Goal: Task Accomplishment & Management: Use online tool/utility

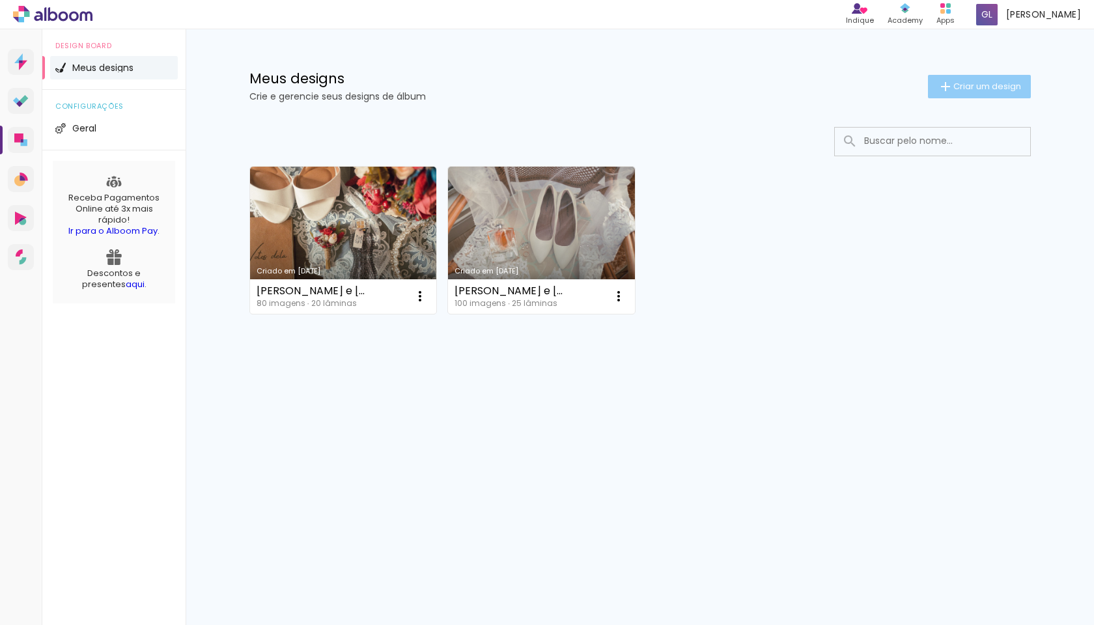
click at [954, 88] on span "Criar um design" at bounding box center [988, 86] width 68 height 8
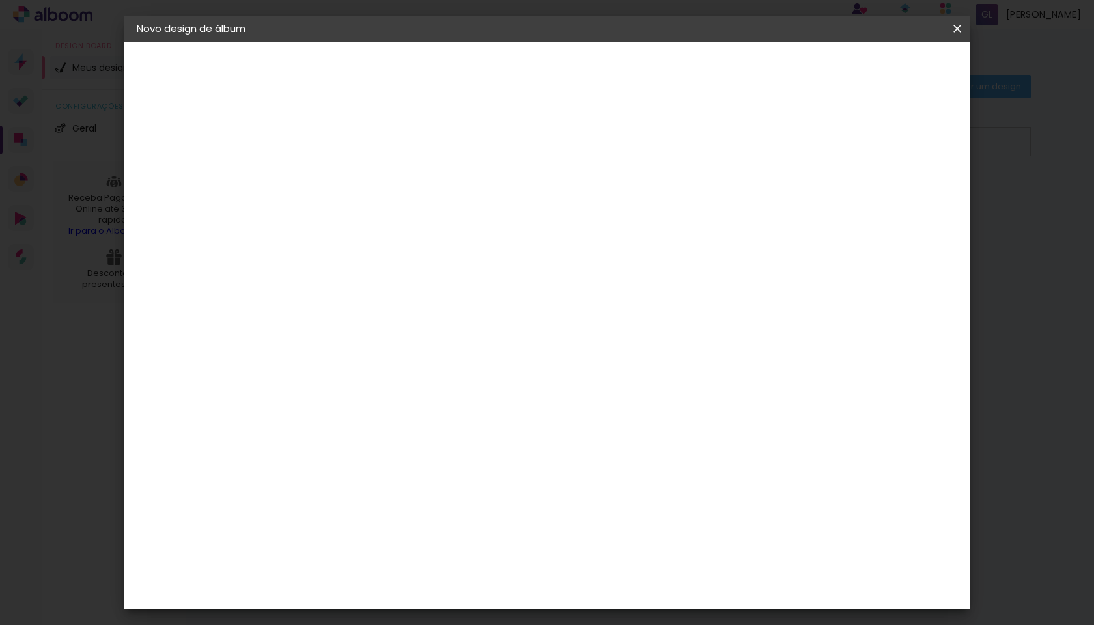
click at [0, 0] on paper-input-container "Título do álbum" at bounding box center [0, 0] width 0 height 0
type input "Eliabe e Katln"
type paper-input "Eliabe e Katln"
click at [0, 0] on div "Informações Dê um título ao seu álbum. Avançar" at bounding box center [0, 0] width 0 height 0
click at [350, 176] on input "Eliabe e Katln" at bounding box center [350, 175] width 0 height 20
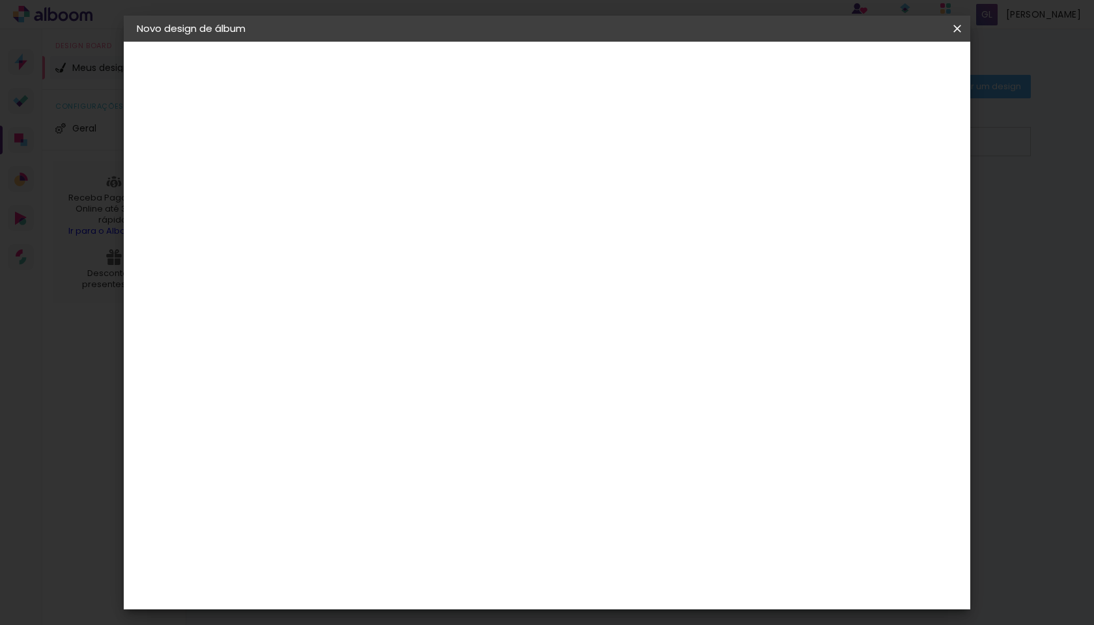
type input "[PERSON_NAME] e [PERSON_NAME]"
click at [0, 0] on slot "Avançar" at bounding box center [0, 0] width 0 height 0
click at [594, 203] on paper-item "Tamanho Livre" at bounding box center [531, 198] width 125 height 29
click at [0, 0] on slot "Avançar" at bounding box center [0, 0] width 0 height 0
click at [886, 73] on span "Iniciar design" at bounding box center [856, 68] width 59 height 9
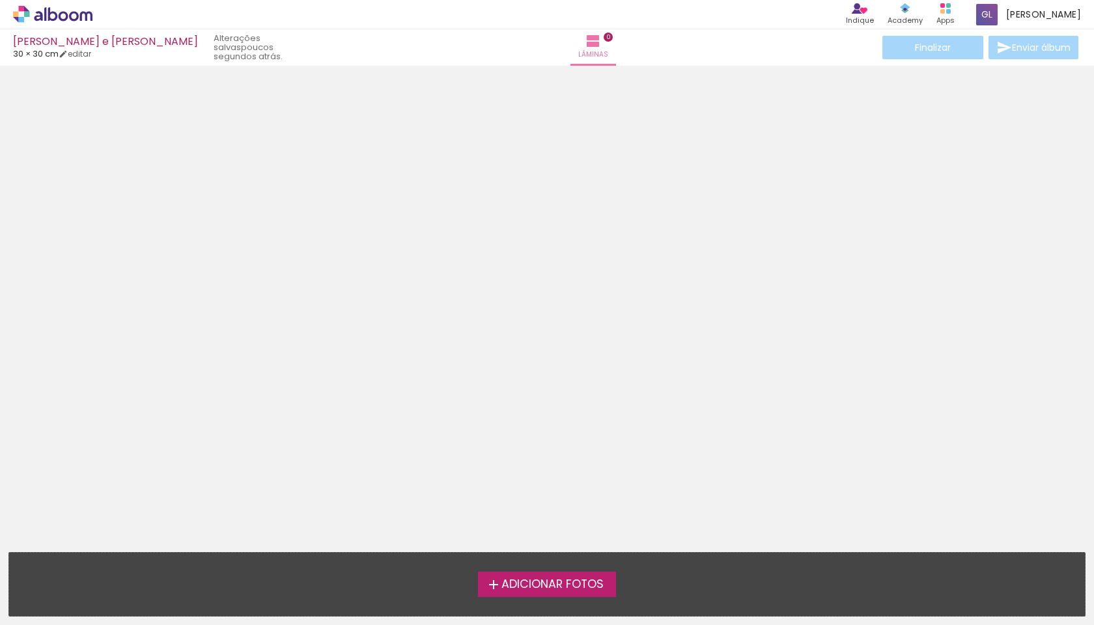
click at [66, 41] on div "Eliabe e Katlyn" at bounding box center [105, 42] width 185 height 12
click at [79, 57] on link "editar" at bounding box center [75, 53] width 33 height 11
type input "30"
type input "60"
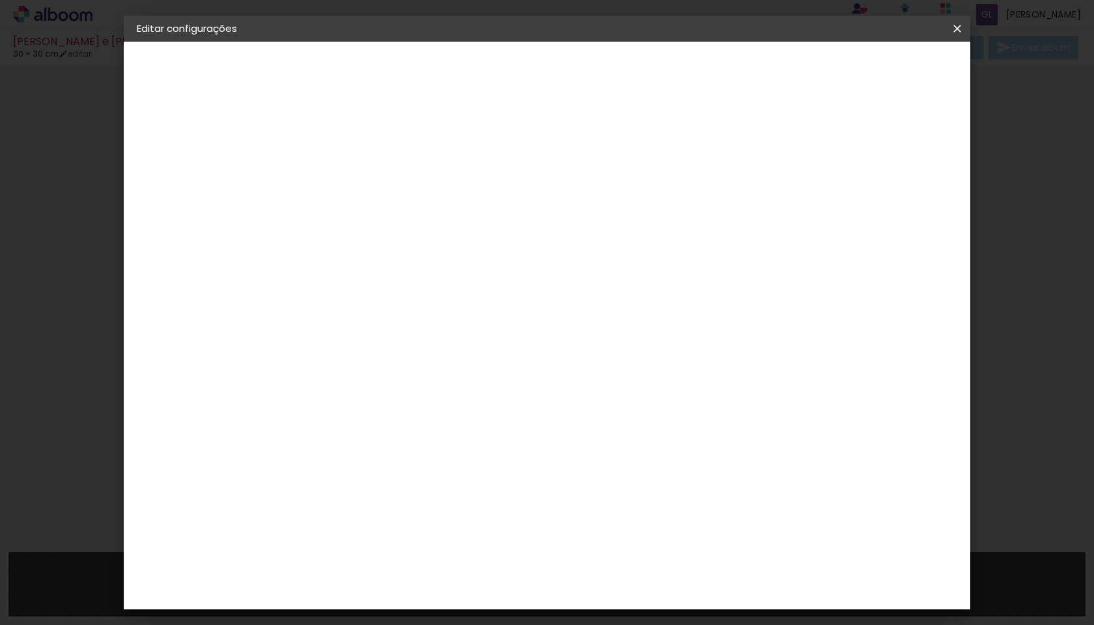
click at [0, 0] on slot "Eliabe e Katlyn" at bounding box center [0, 0] width 0 height 0
click at [350, 180] on input "Eliabe e Katlyn" at bounding box center [350, 175] width 0 height 20
type input "[PERSON_NAME] e [PERSON_NAME]"
click at [0, 0] on slot "Avançar" at bounding box center [0, 0] width 0 height 0
click at [594, 210] on paper-item "Tamanho Livre" at bounding box center [531, 198] width 125 height 29
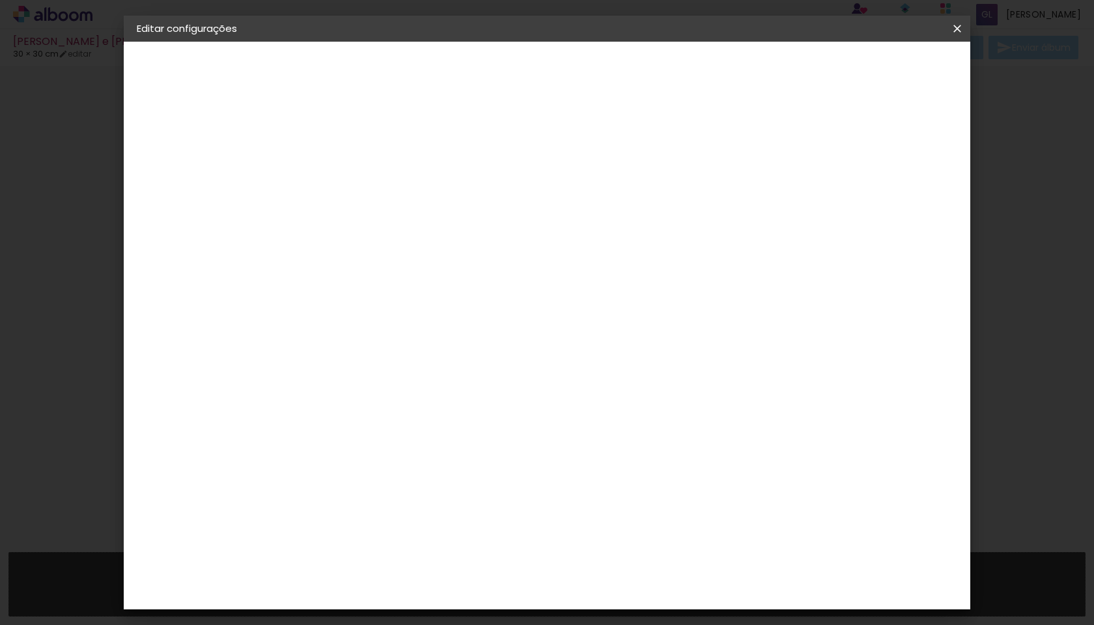
click at [0, 0] on slot "Avançar" at bounding box center [0, 0] width 0 height 0
click at [886, 68] on span "Salvar configurações" at bounding box center [837, 68] width 96 height 9
click at [886, 72] on span "Salvar configurações" at bounding box center [837, 68] width 96 height 9
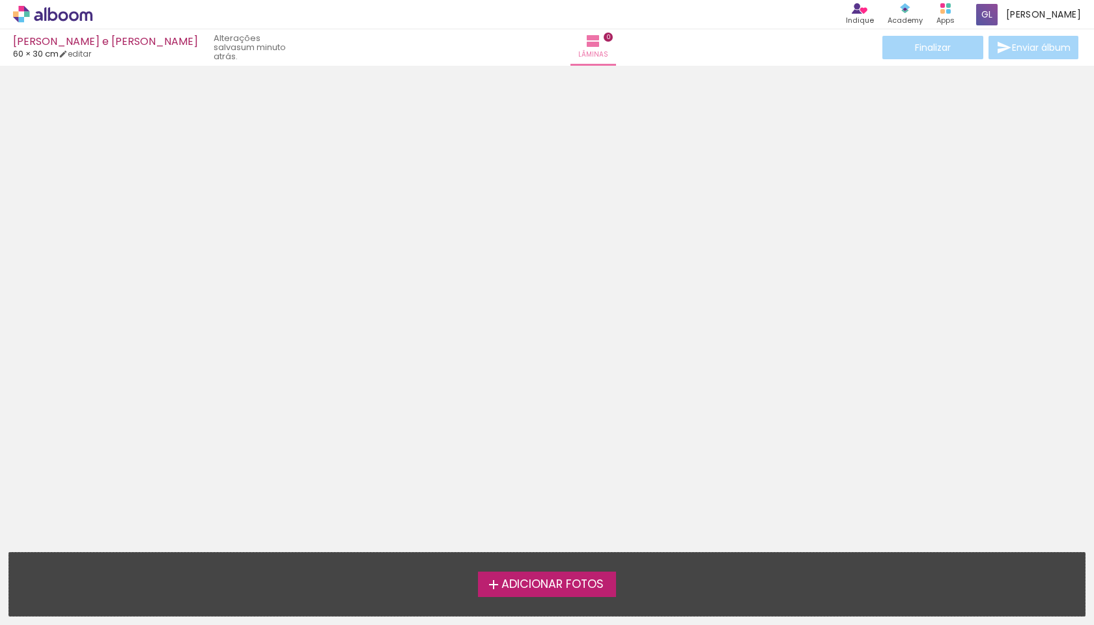
click at [560, 580] on span "Adicionar Fotos" at bounding box center [553, 585] width 102 height 12
click at [0, 0] on input "file" at bounding box center [0, 0] width 0 height 0
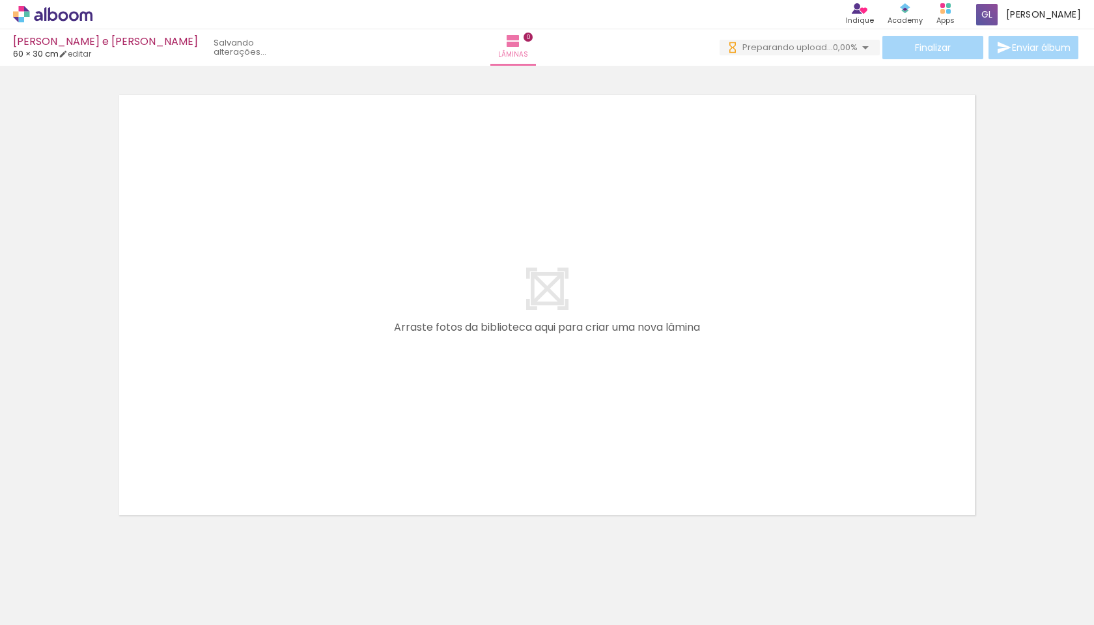
scroll to position [0, -1]
click at [205, 586] on div at bounding box center [203, 581] width 43 height 64
click at [210, 599] on div at bounding box center [203, 581] width 43 height 64
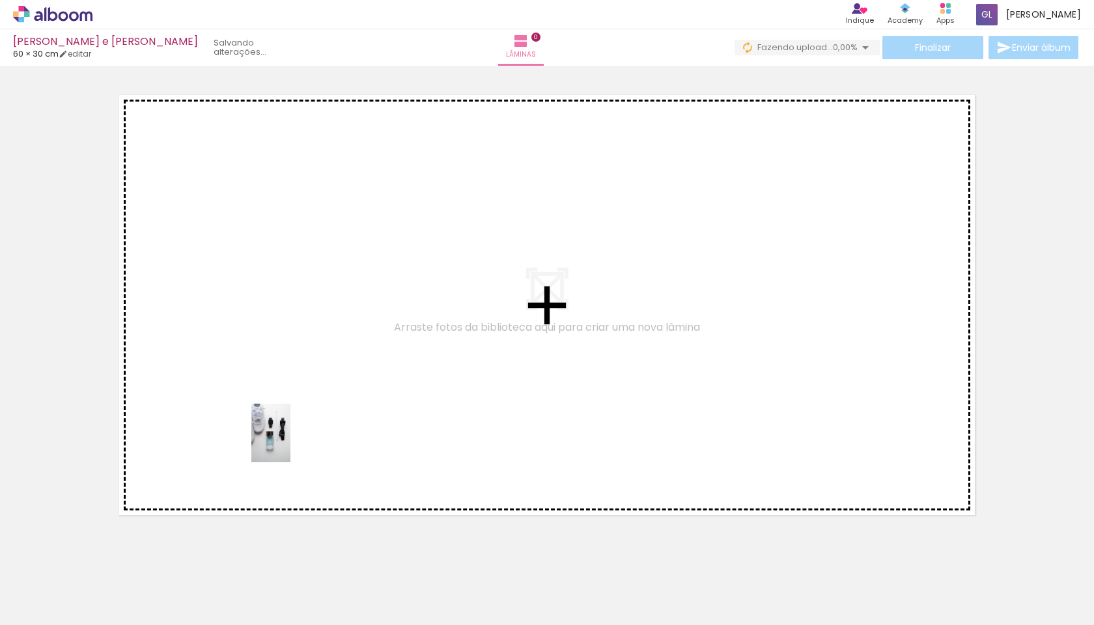
drag, startPoint x: 210, startPoint y: 599, endPoint x: 317, endPoint y: 356, distance: 265.6
click at [317, 356] on quentale-workspace at bounding box center [547, 312] width 1094 height 625
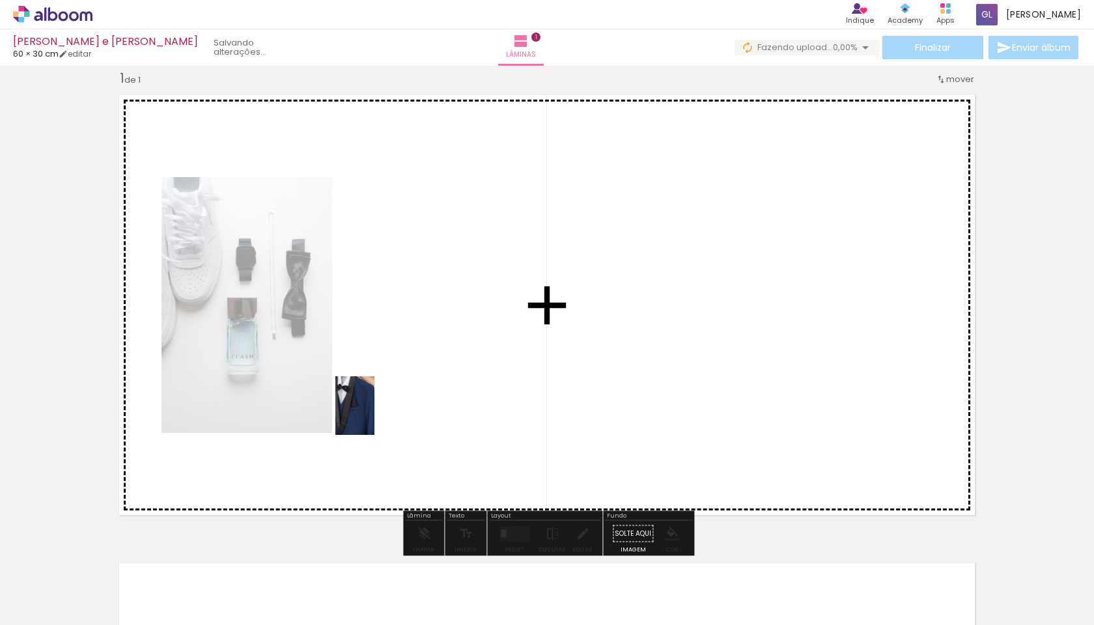
drag, startPoint x: 359, startPoint y: 593, endPoint x: 374, endPoint y: 416, distance: 178.5
click at [374, 416] on quentale-workspace at bounding box center [547, 312] width 1094 height 625
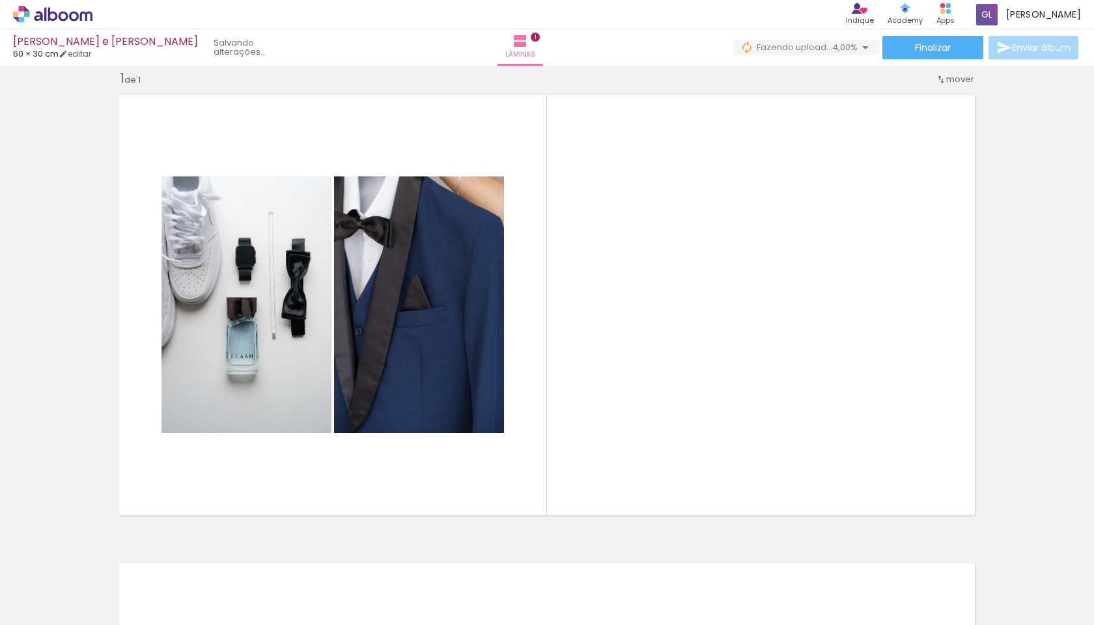
scroll to position [0, 1557]
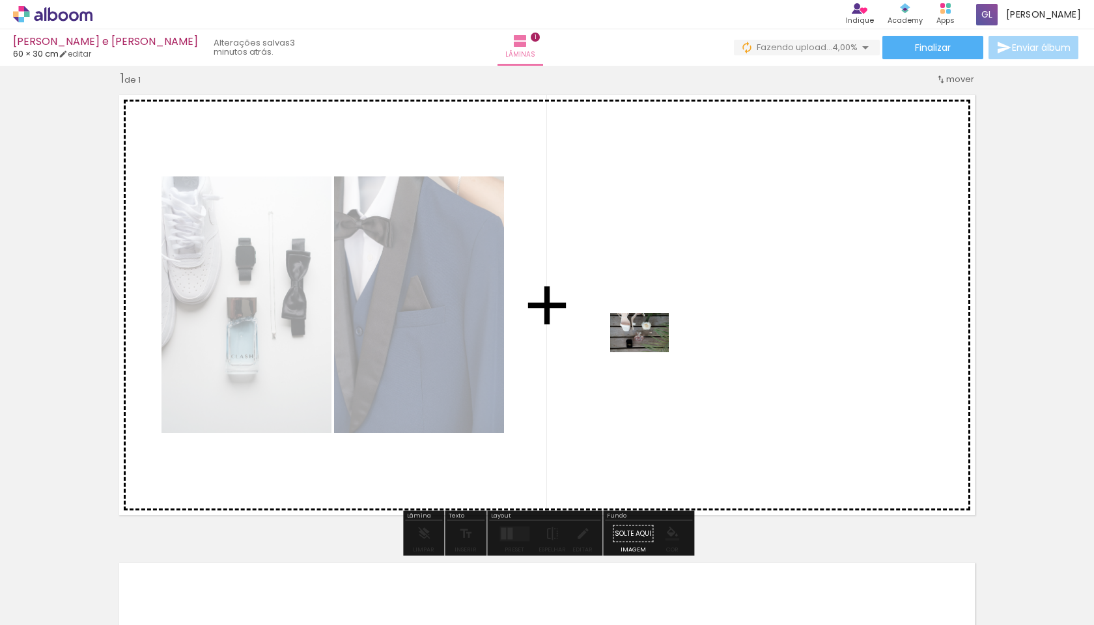
drag, startPoint x: 470, startPoint y: 592, endPoint x: 655, endPoint y: 348, distance: 306.0
click at [655, 348] on quentale-workspace at bounding box center [547, 312] width 1094 height 625
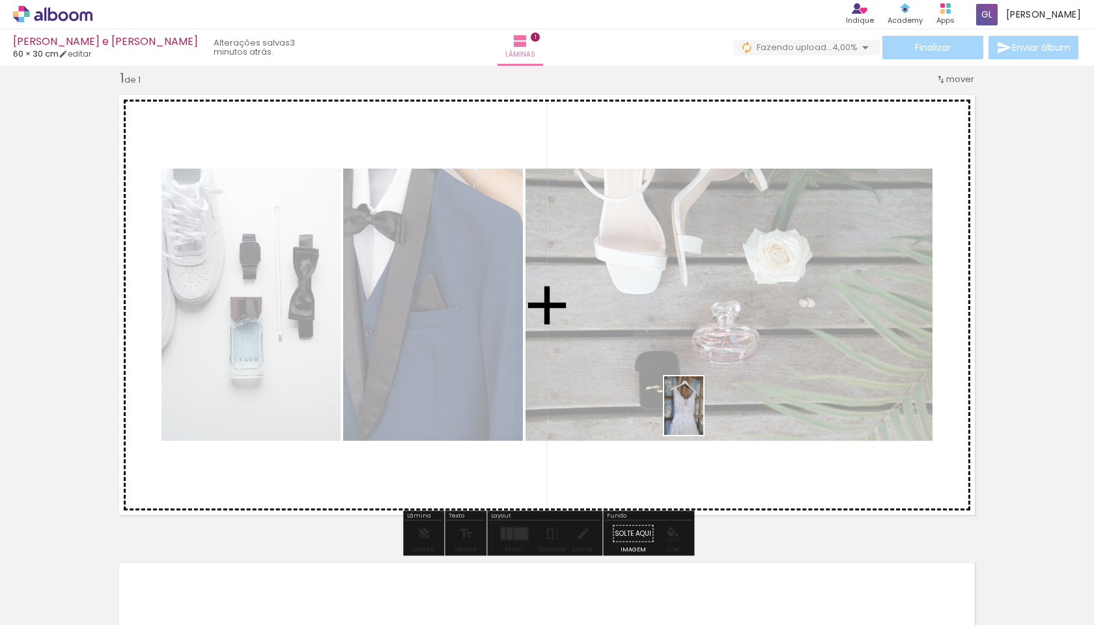
drag, startPoint x: 700, startPoint y: 591, endPoint x: 703, endPoint y: 416, distance: 175.2
click at [703, 416] on quentale-workspace at bounding box center [547, 312] width 1094 height 625
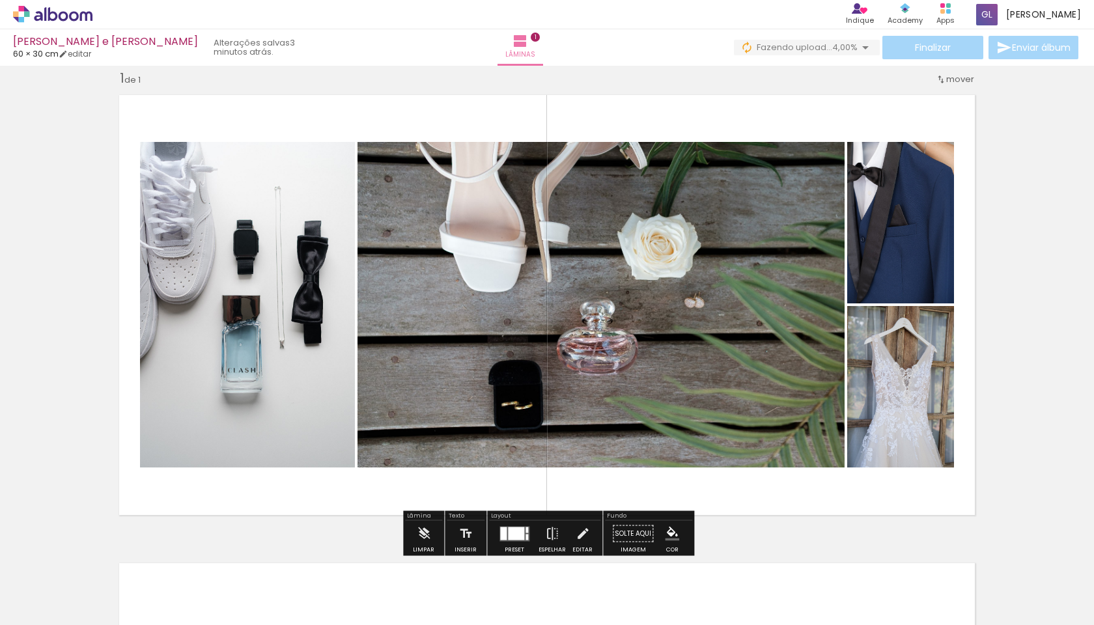
click at [509, 539] on div at bounding box center [516, 533] width 16 height 13
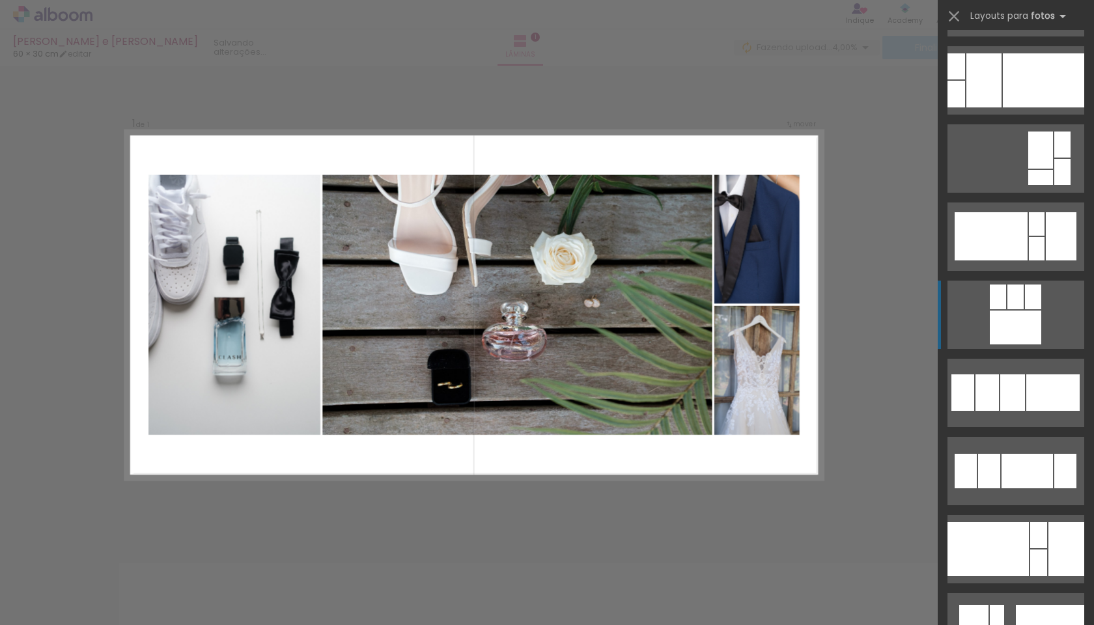
scroll to position [1547, 0]
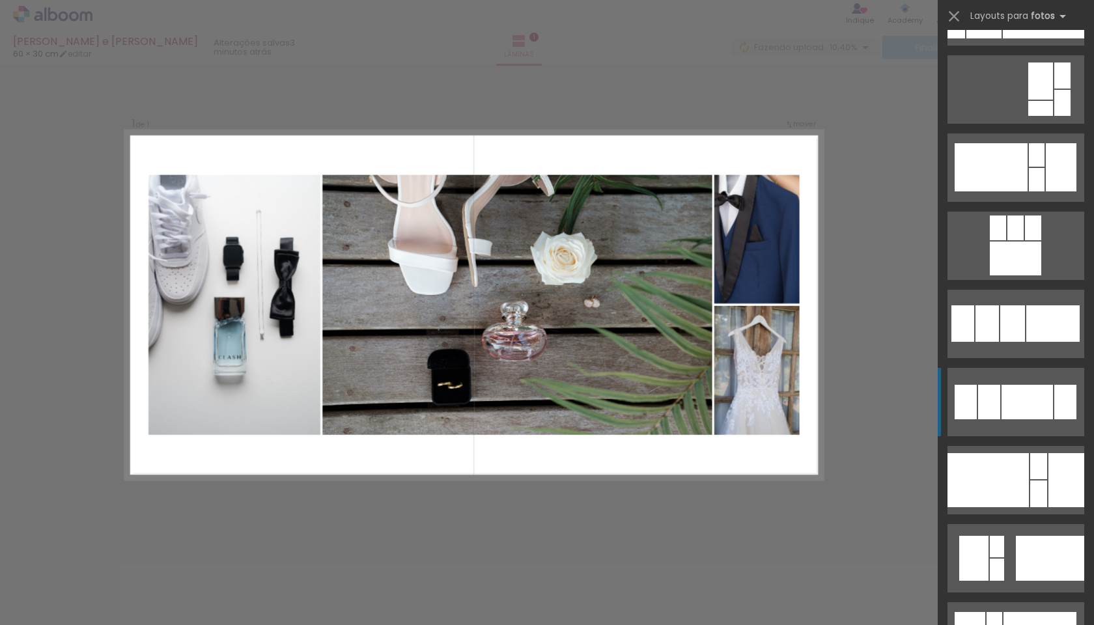
click at [1025, 342] on div at bounding box center [1012, 323] width 25 height 36
click at [965, 38] on div at bounding box center [957, 25] width 18 height 27
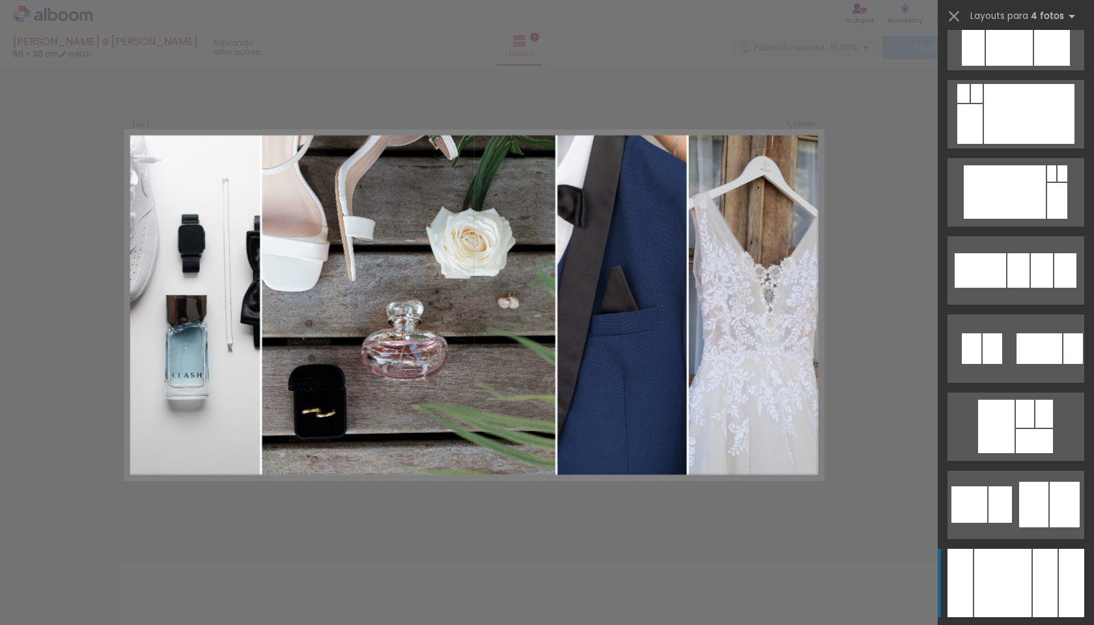
scroll to position [4802, 0]
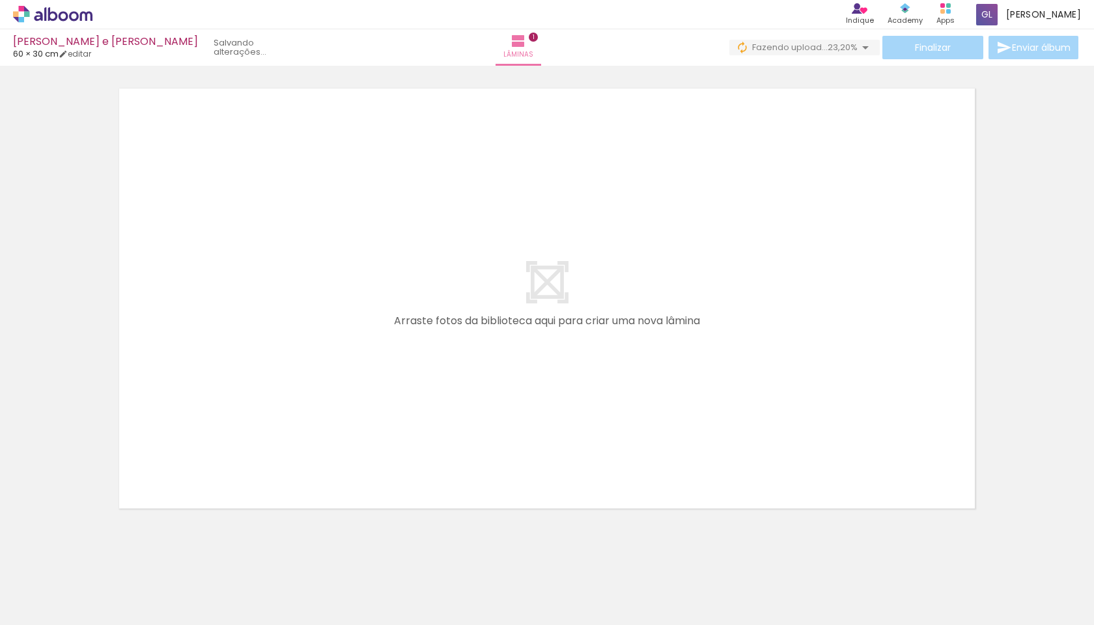
scroll to position [0, -7]
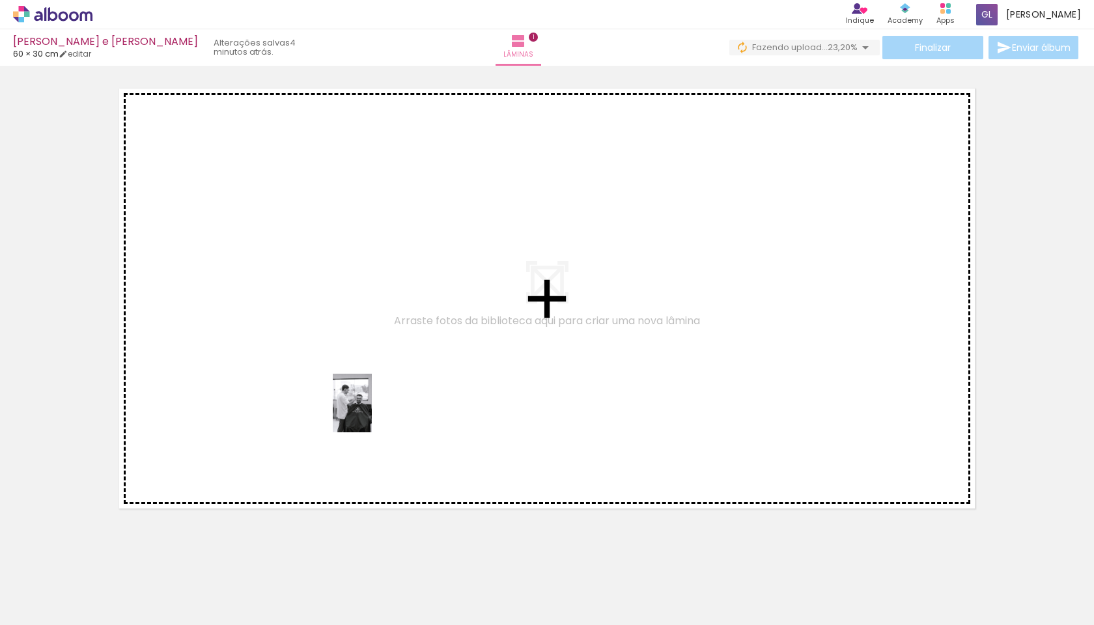
drag, startPoint x: 509, startPoint y: 599, endPoint x: 352, endPoint y: 380, distance: 269.7
click at [352, 380] on quentale-workspace at bounding box center [547, 312] width 1094 height 625
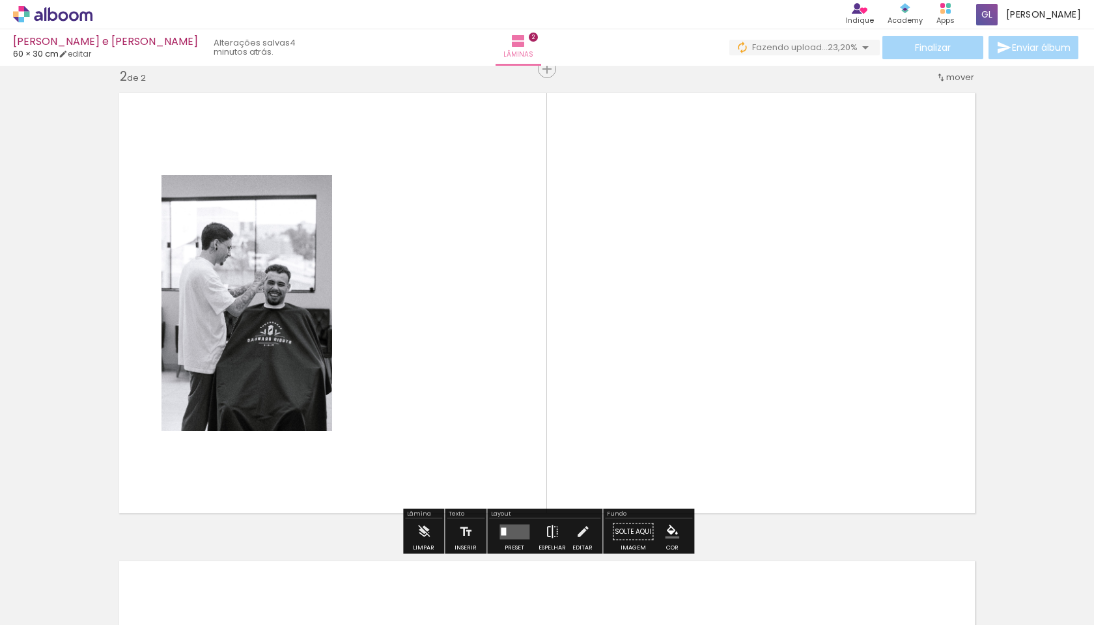
scroll to position [485, 0]
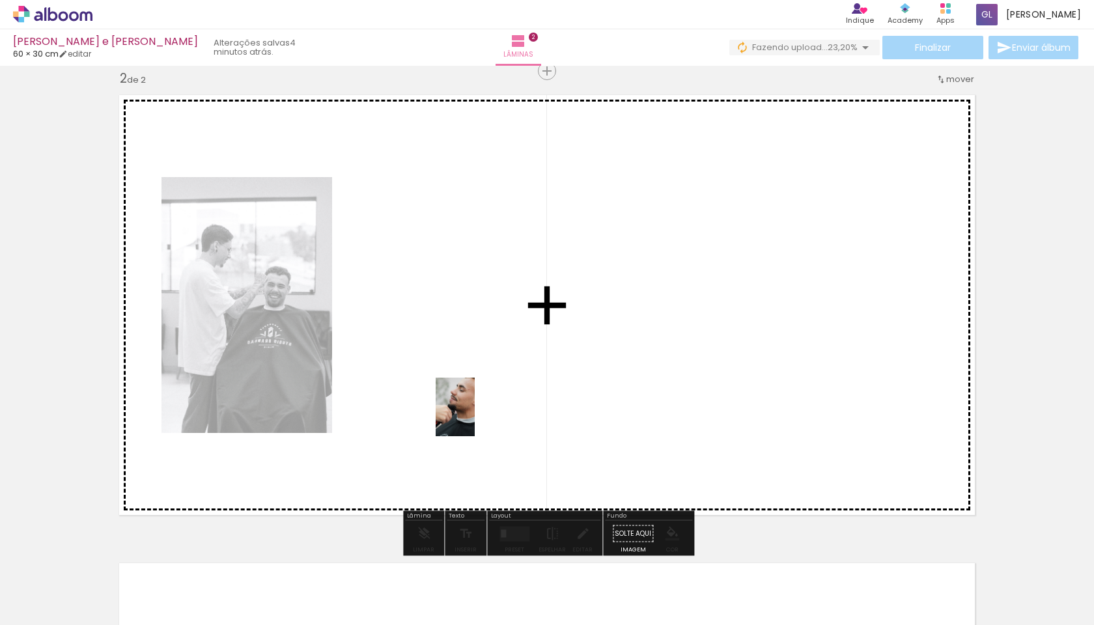
drag, startPoint x: 583, startPoint y: 586, endPoint x: 468, endPoint y: 403, distance: 216.3
click at [468, 403] on quentale-workspace at bounding box center [547, 312] width 1094 height 625
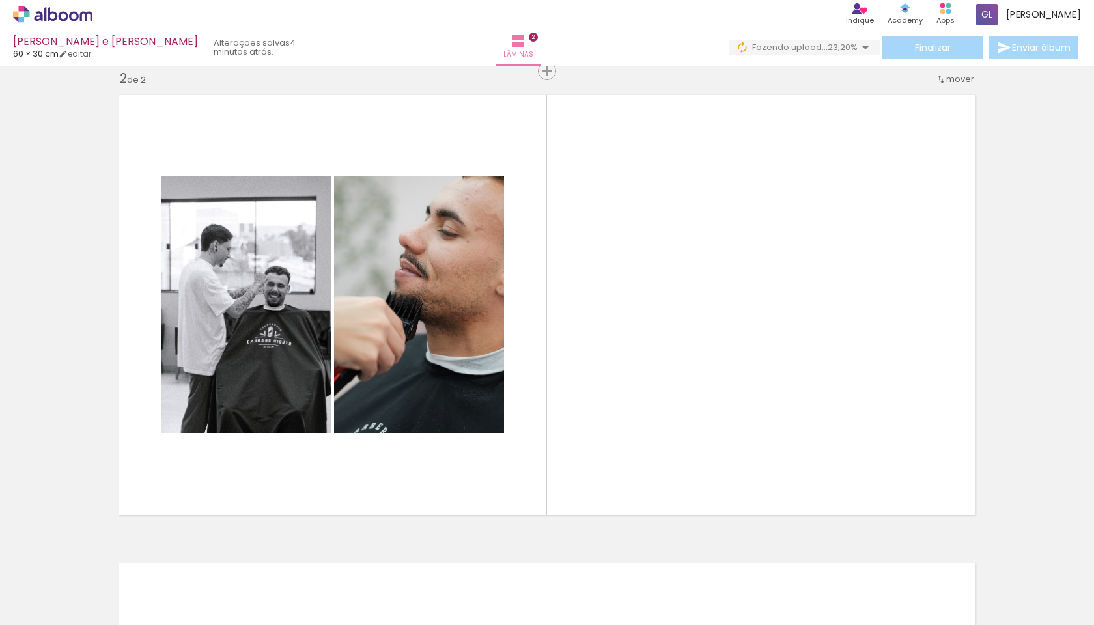
scroll to position [0, 1794]
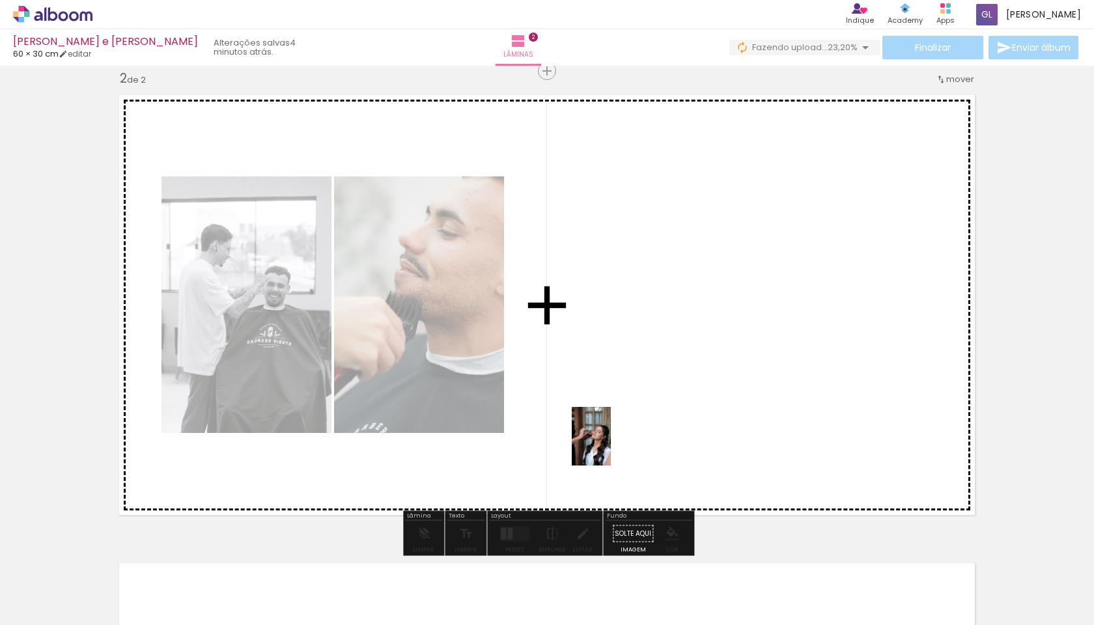
drag, startPoint x: 535, startPoint y: 606, endPoint x: 611, endPoint y: 446, distance: 177.1
click at [611, 446] on quentale-workspace at bounding box center [547, 312] width 1094 height 625
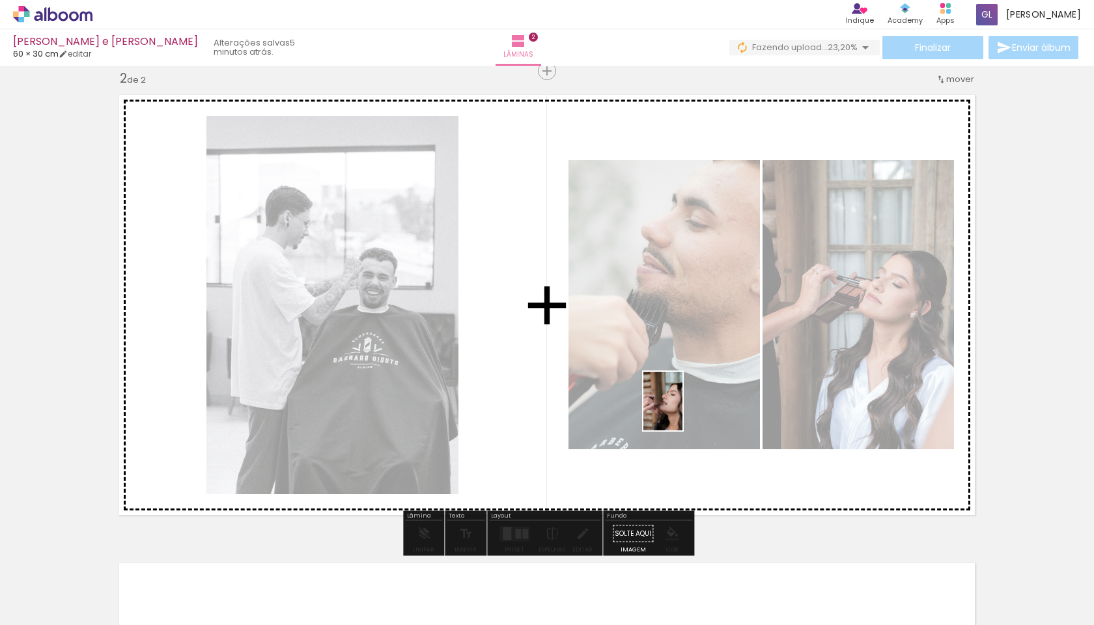
drag, startPoint x: 597, startPoint y: 586, endPoint x: 684, endPoint y: 405, distance: 201.0
click at [684, 405] on quentale-workspace at bounding box center [547, 312] width 1094 height 625
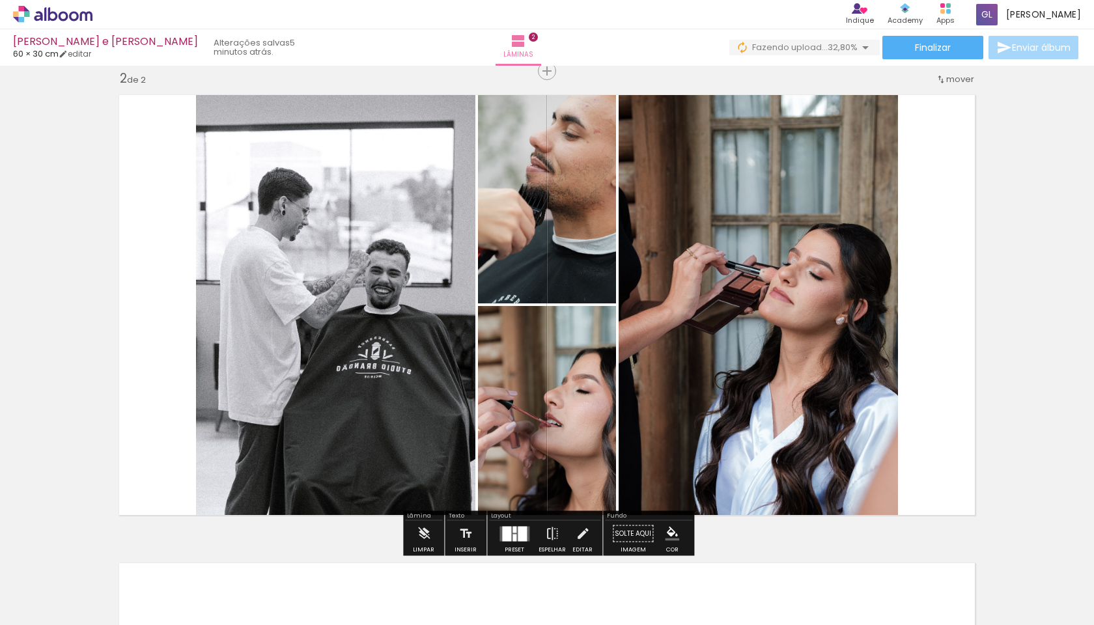
click at [1036, 332] on div "Inserir lâmina 1 de 2 Inserir lâmina 2 de 2" at bounding box center [547, 289] width 1094 height 1406
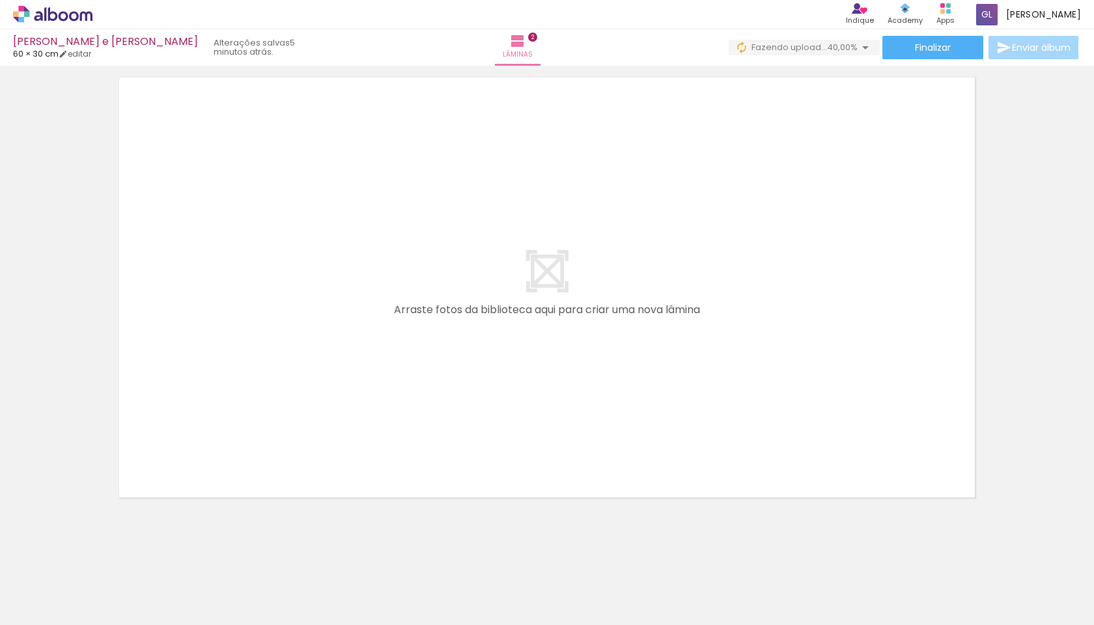
scroll to position [0, 860]
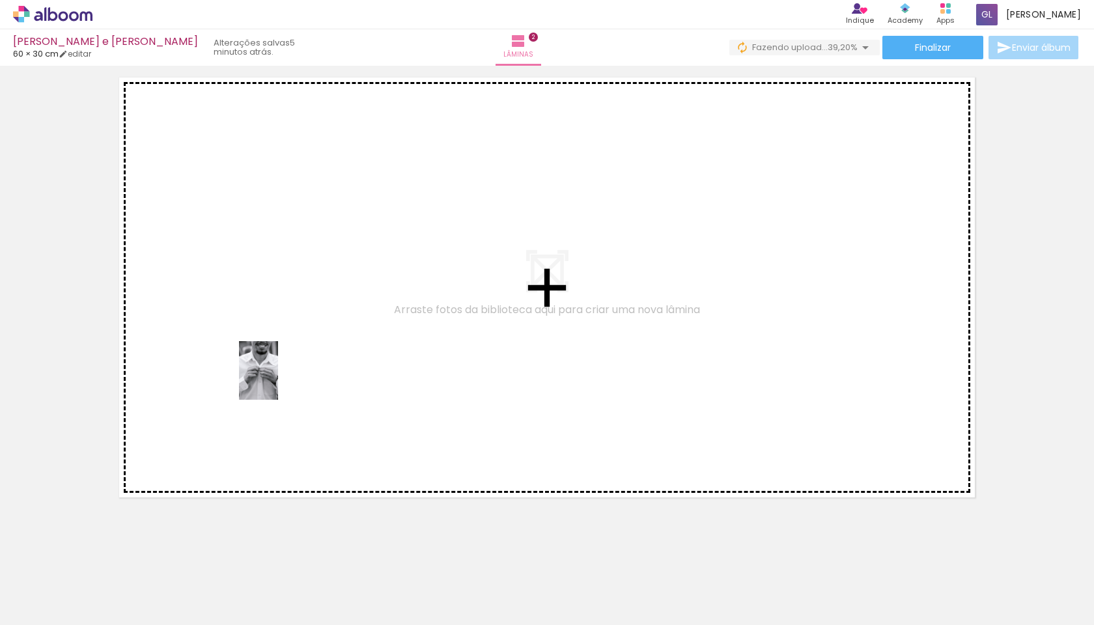
drag, startPoint x: 502, startPoint y: 600, endPoint x: 278, endPoint y: 380, distance: 313.6
click at [278, 380] on quentale-workspace at bounding box center [547, 312] width 1094 height 625
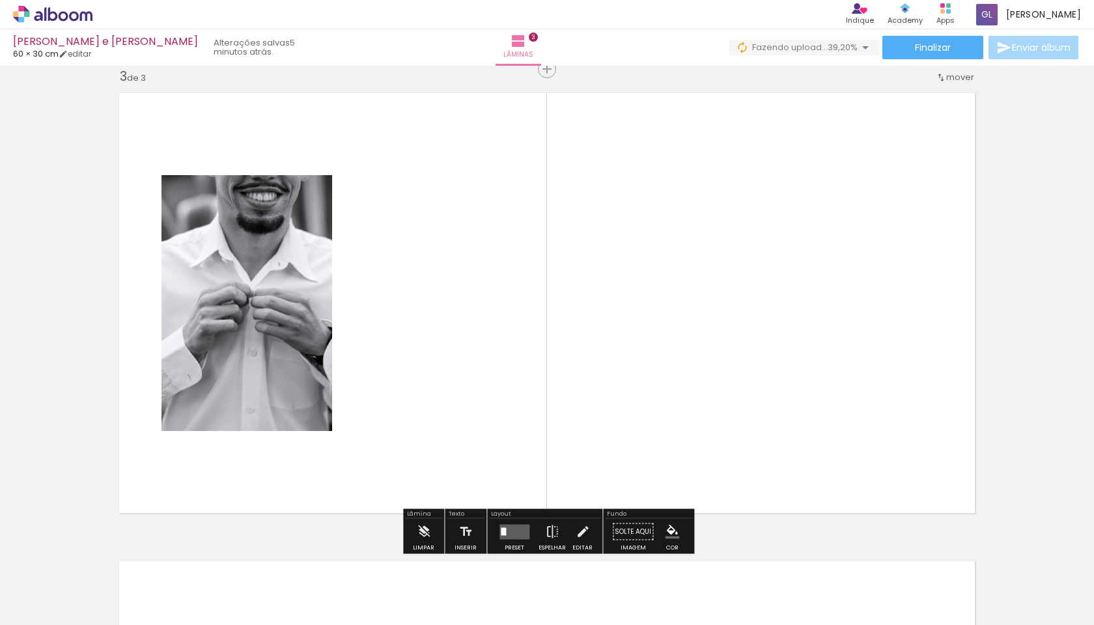
scroll to position [953, 0]
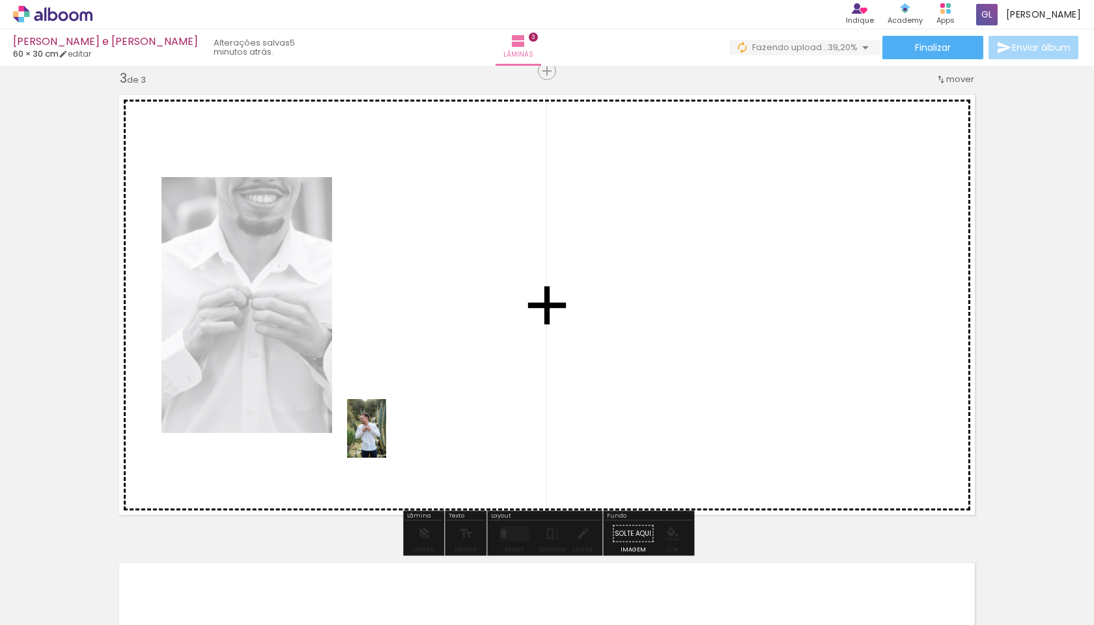
drag, startPoint x: 369, startPoint y: 587, endPoint x: 388, endPoint y: 428, distance: 160.0
click at [388, 428] on quentale-workspace at bounding box center [547, 312] width 1094 height 625
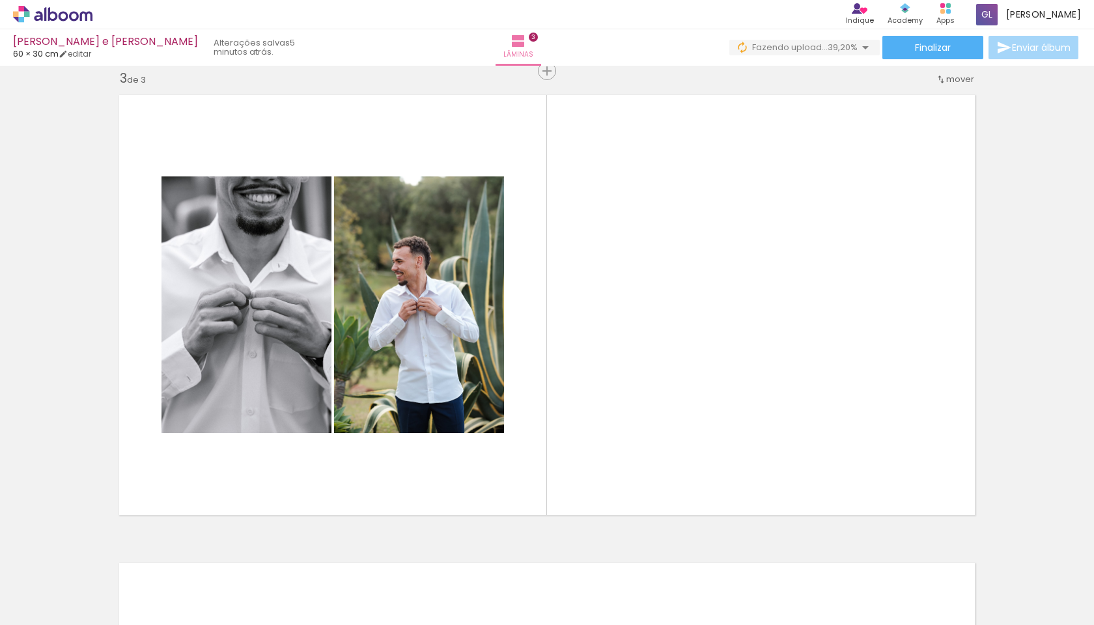
scroll to position [0, 2332]
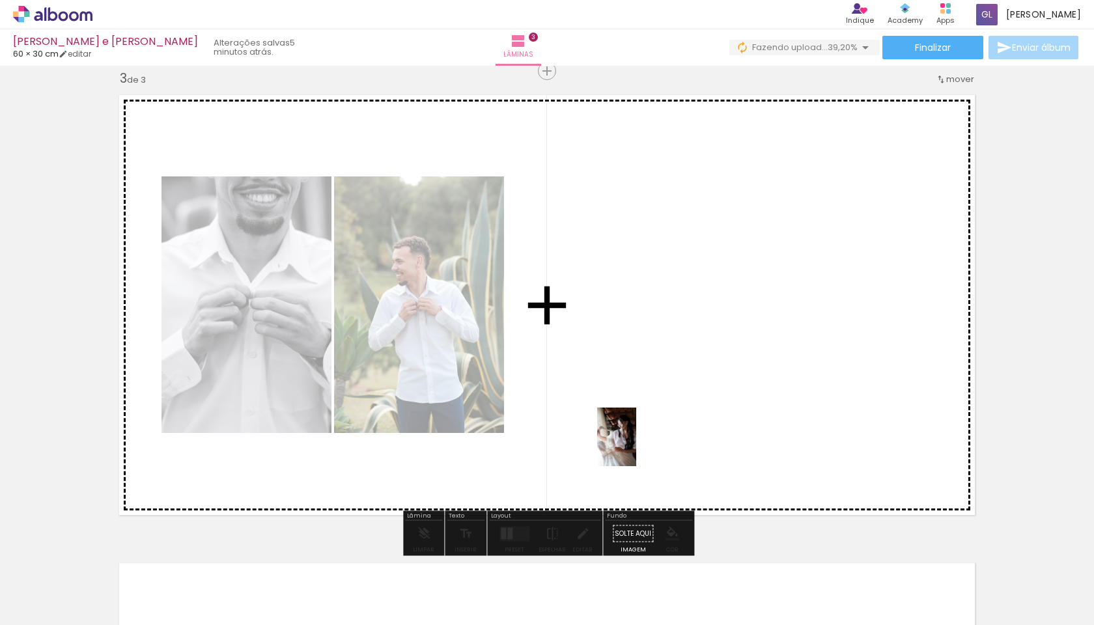
drag, startPoint x: 655, startPoint y: 581, endPoint x: 644, endPoint y: 389, distance: 191.8
click at [644, 389] on quentale-workspace at bounding box center [547, 312] width 1094 height 625
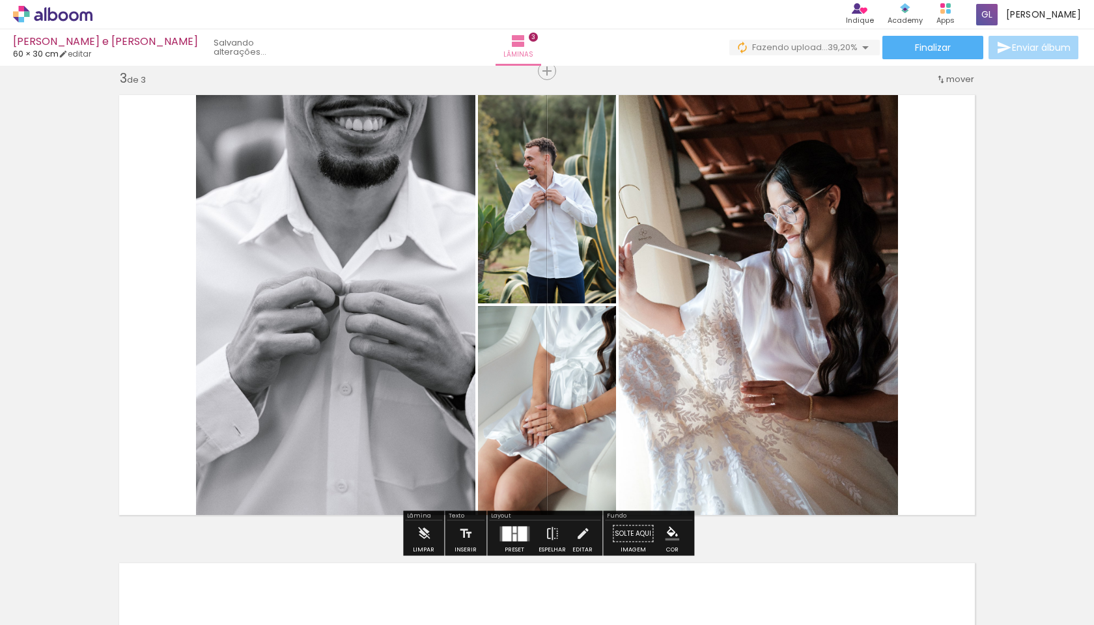
drag, startPoint x: 722, startPoint y: 598, endPoint x: 713, endPoint y: 453, distance: 144.9
click at [713, 453] on quentale-workspace at bounding box center [547, 312] width 1094 height 625
click at [521, 536] on div at bounding box center [522, 533] width 9 height 15
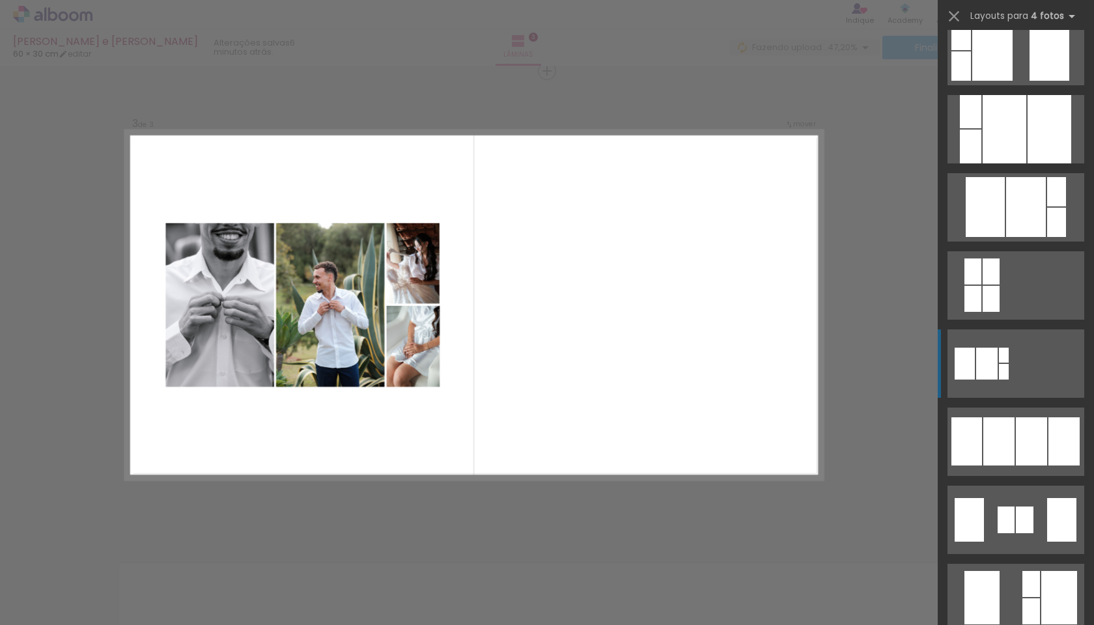
scroll to position [584, 0]
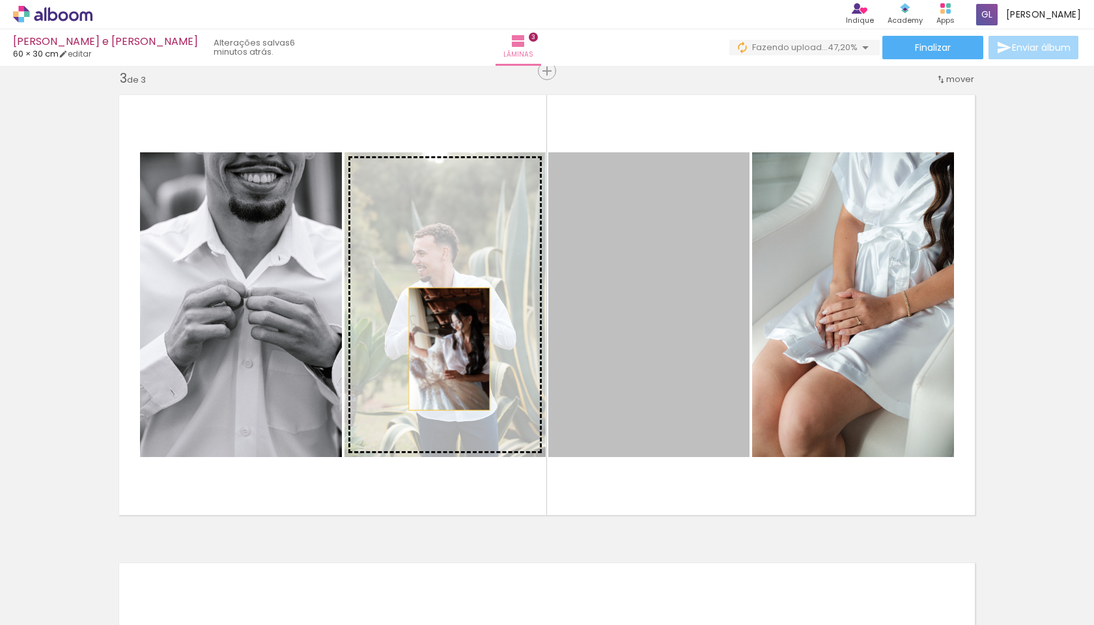
drag, startPoint x: 649, startPoint y: 384, endPoint x: 449, endPoint y: 349, distance: 203.0
click at [0, 0] on slot at bounding box center [0, 0] width 0 height 0
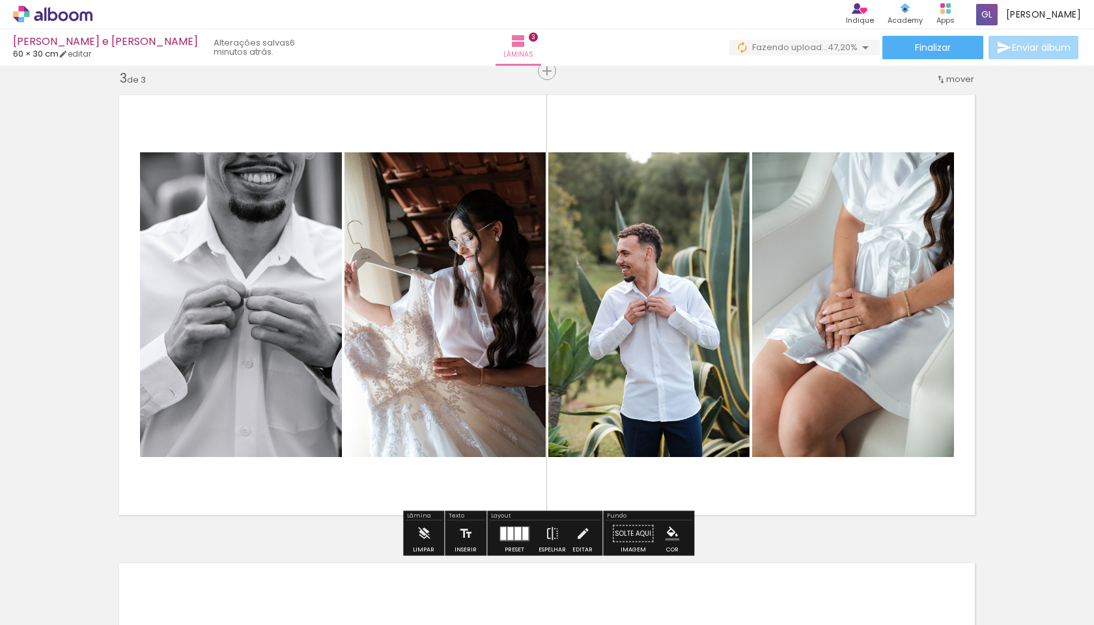
click at [1043, 337] on div "Inserir lâmina 1 de 3 Inserir lâmina 2 de 3 Inserir lâmina 3 de 3" at bounding box center [547, 54] width 1094 height 1874
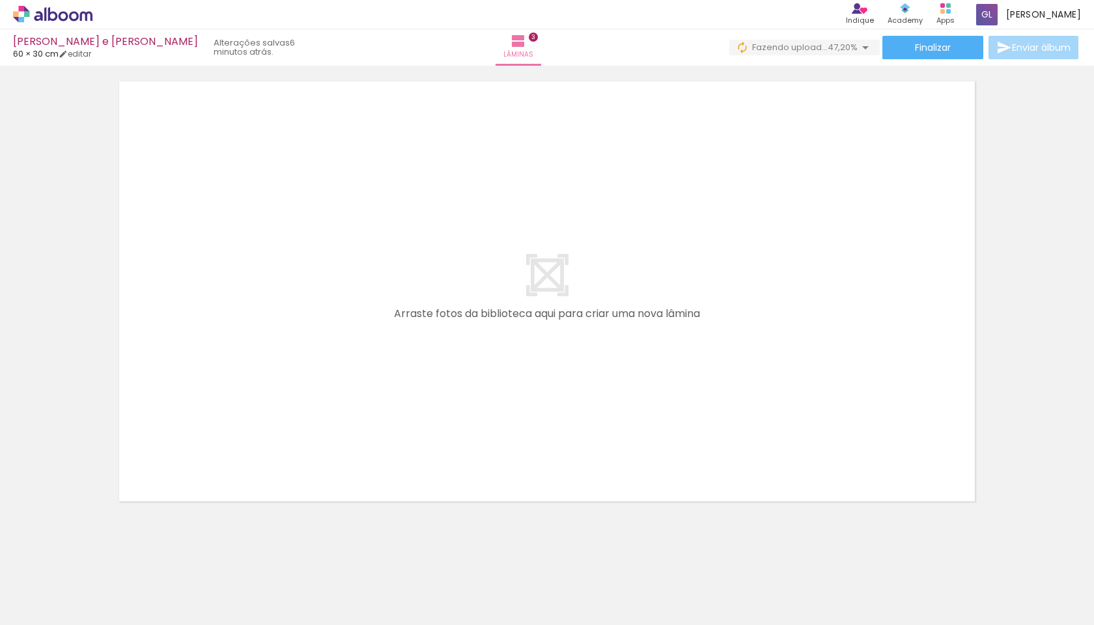
scroll to position [0, 1024]
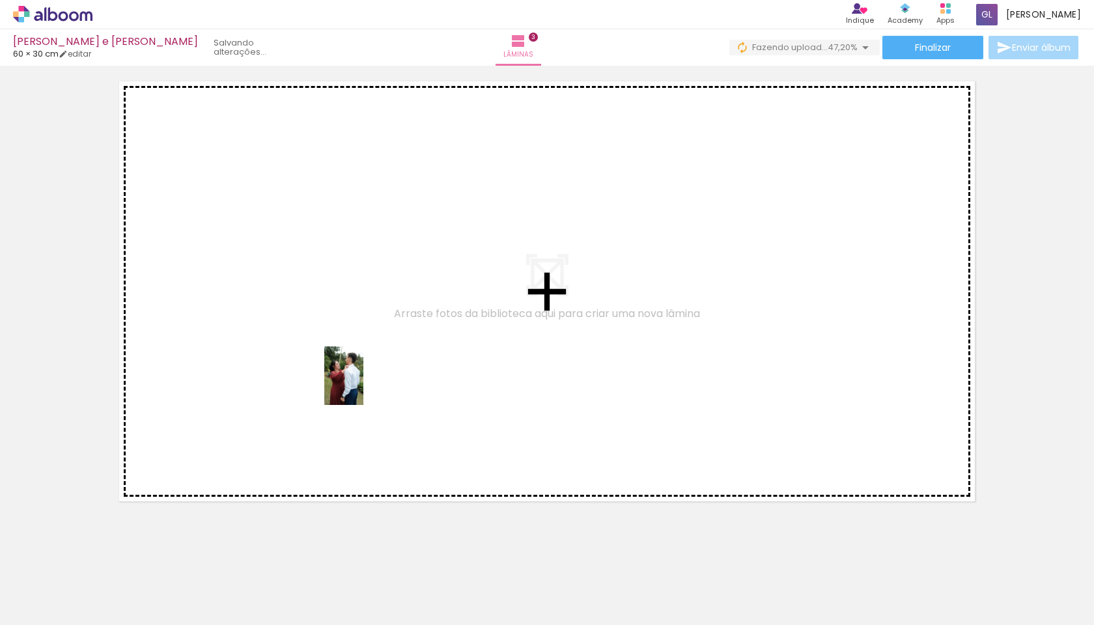
drag, startPoint x: 569, startPoint y: 601, endPoint x: 363, endPoint y: 386, distance: 297.1
click at [363, 386] on quentale-workspace at bounding box center [547, 312] width 1094 height 625
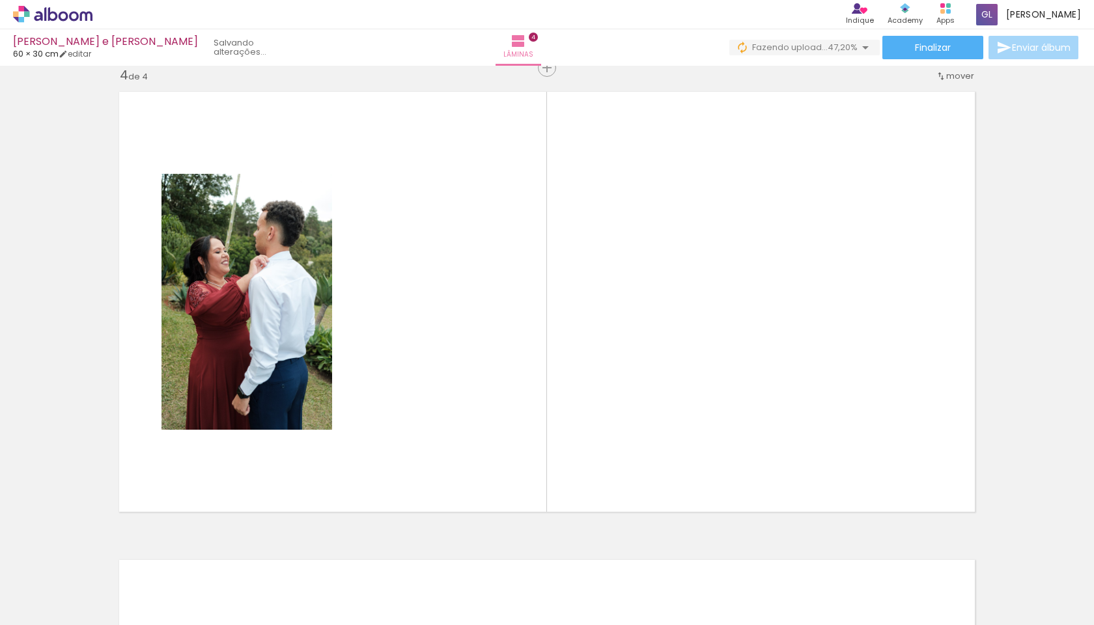
scroll to position [1421, 0]
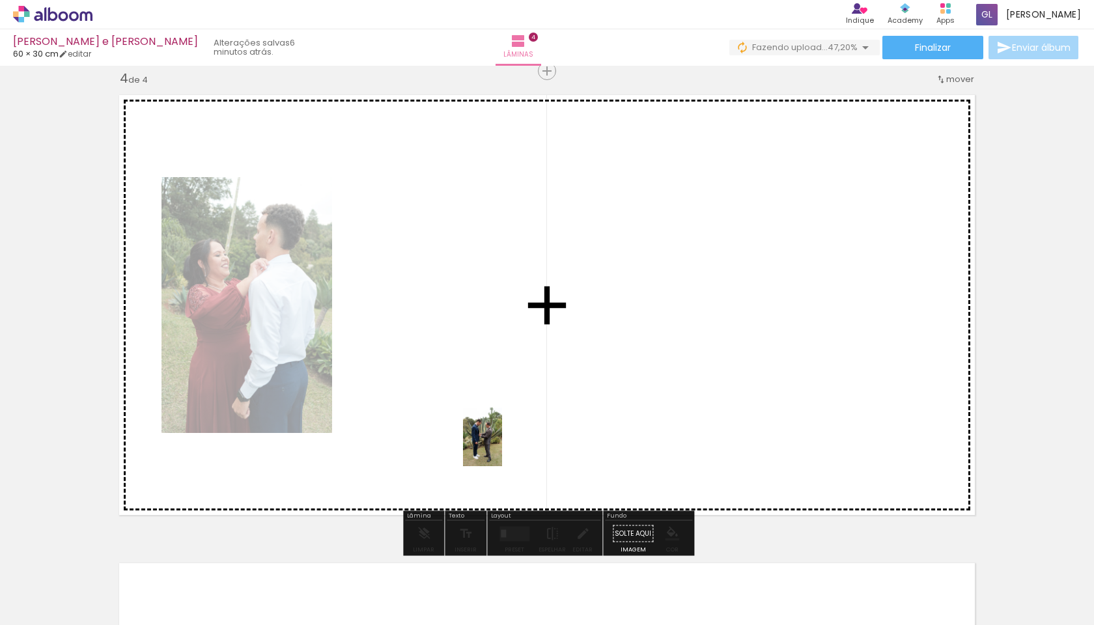
drag, startPoint x: 797, startPoint y: 591, endPoint x: 502, endPoint y: 447, distance: 327.7
click at [502, 447] on quentale-workspace at bounding box center [547, 312] width 1094 height 625
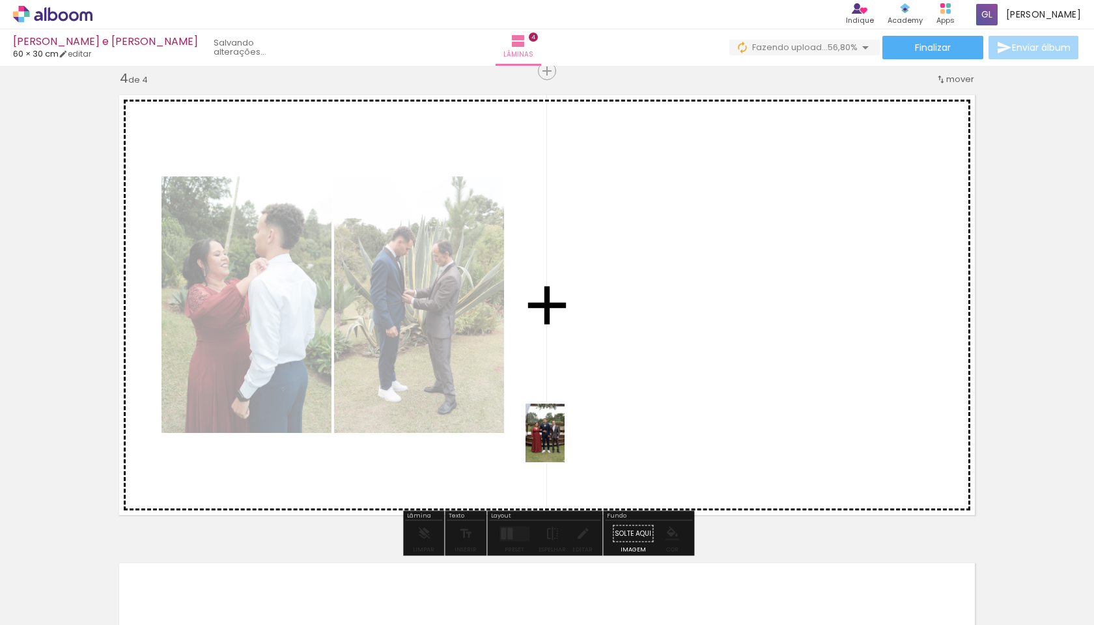
drag, startPoint x: 943, startPoint y: 584, endPoint x: 562, endPoint y: 437, distance: 408.5
click at [562, 437] on quentale-workspace at bounding box center [547, 312] width 1094 height 625
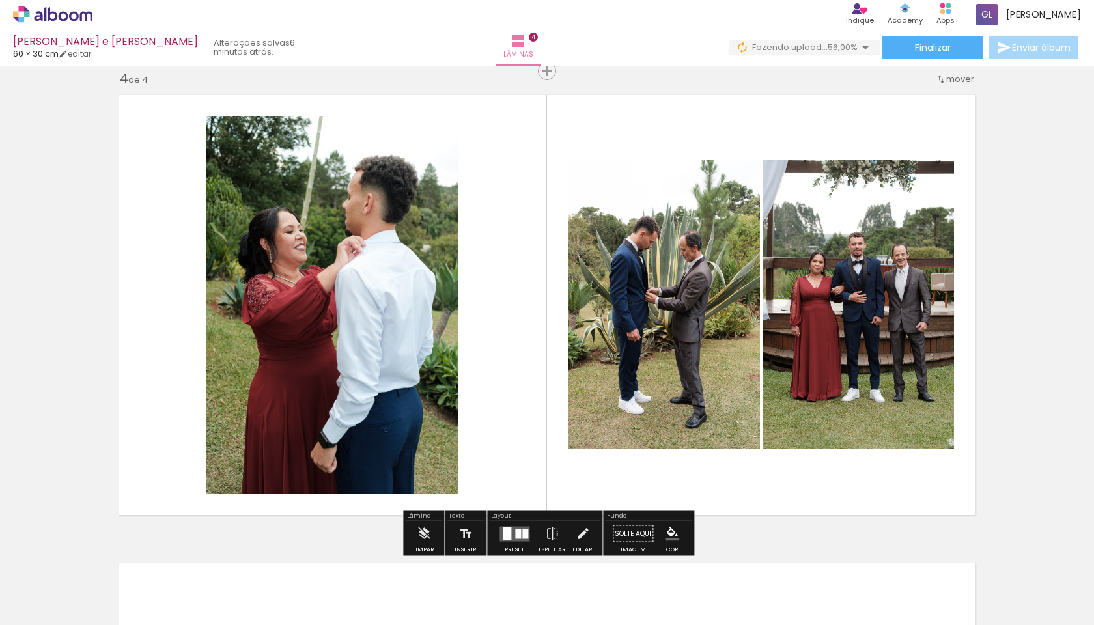
click at [515, 539] on div at bounding box center [518, 534] width 6 height 10
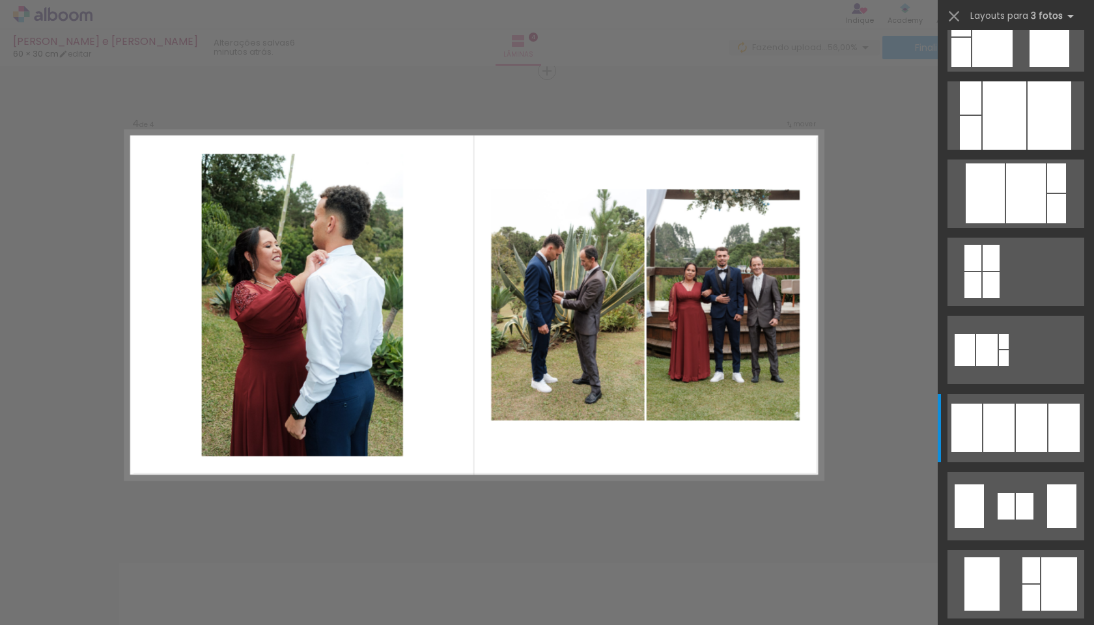
scroll to position [0, 0]
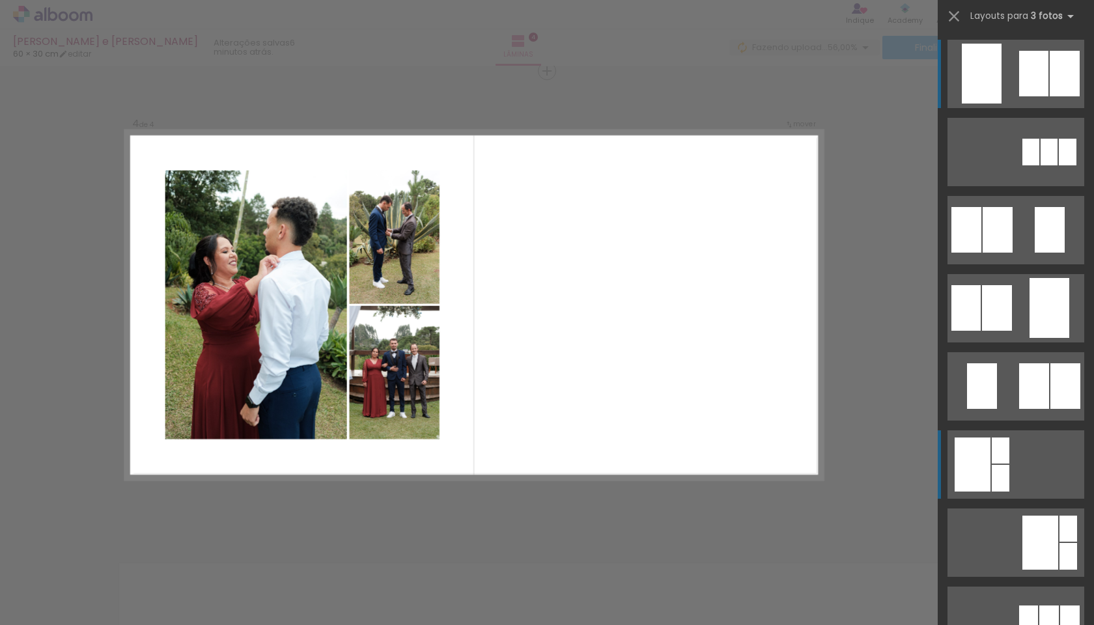
click at [1059, 165] on div at bounding box center [1068, 152] width 18 height 27
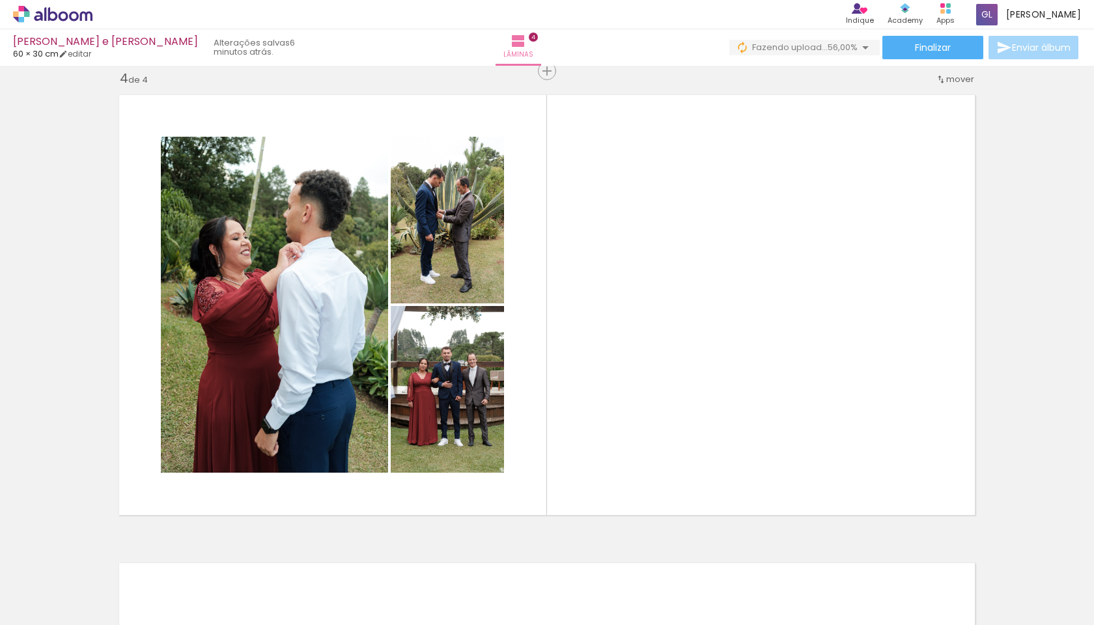
scroll to position [0, 2005]
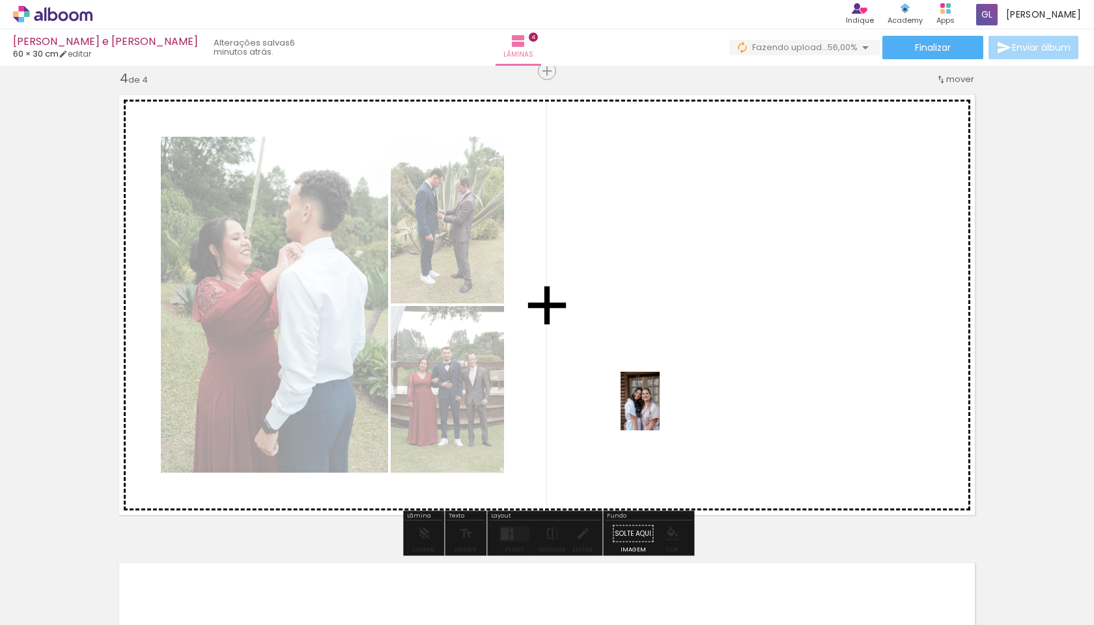
drag, startPoint x: 690, startPoint y: 592, endPoint x: 661, endPoint y: 409, distance: 185.3
click at [661, 409] on quentale-workspace at bounding box center [547, 312] width 1094 height 625
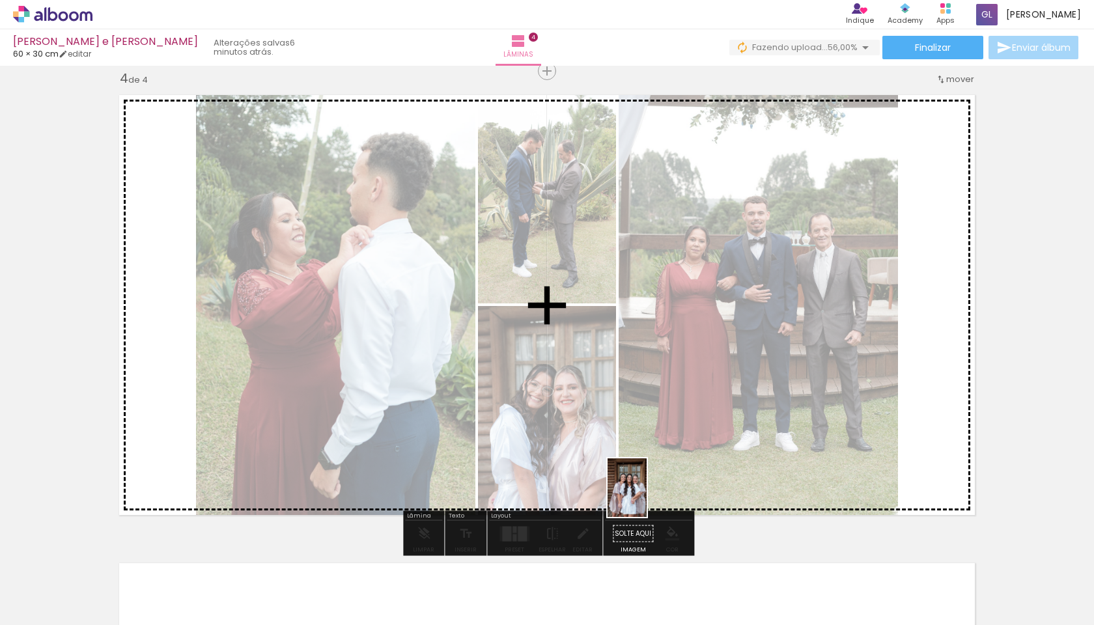
drag, startPoint x: 613, startPoint y: 592, endPoint x: 653, endPoint y: 479, distance: 119.7
click at [653, 479] on quentale-workspace at bounding box center [547, 312] width 1094 height 625
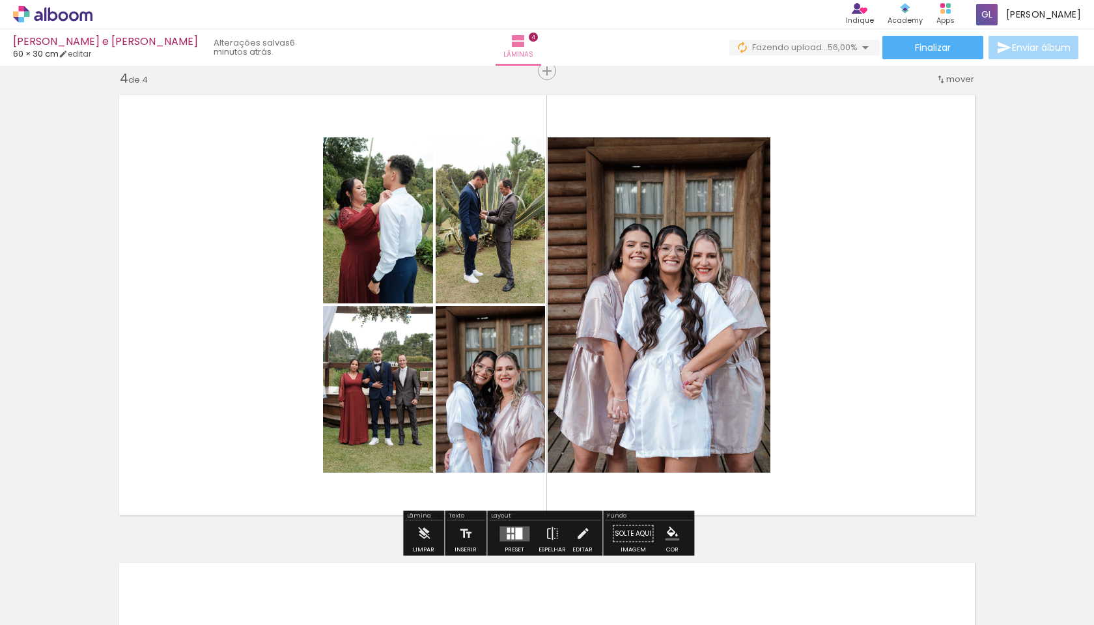
scroll to position [-10, 0]
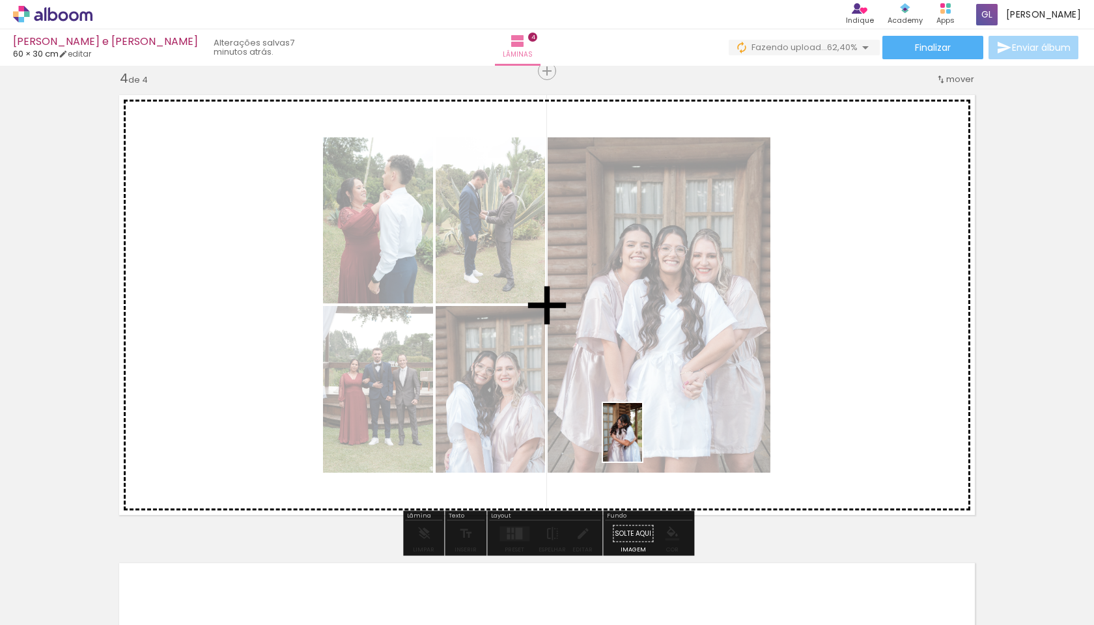
drag, startPoint x: 592, startPoint y: 613, endPoint x: 642, endPoint y: 442, distance: 177.9
click at [642, 442] on quentale-workspace at bounding box center [547, 312] width 1094 height 625
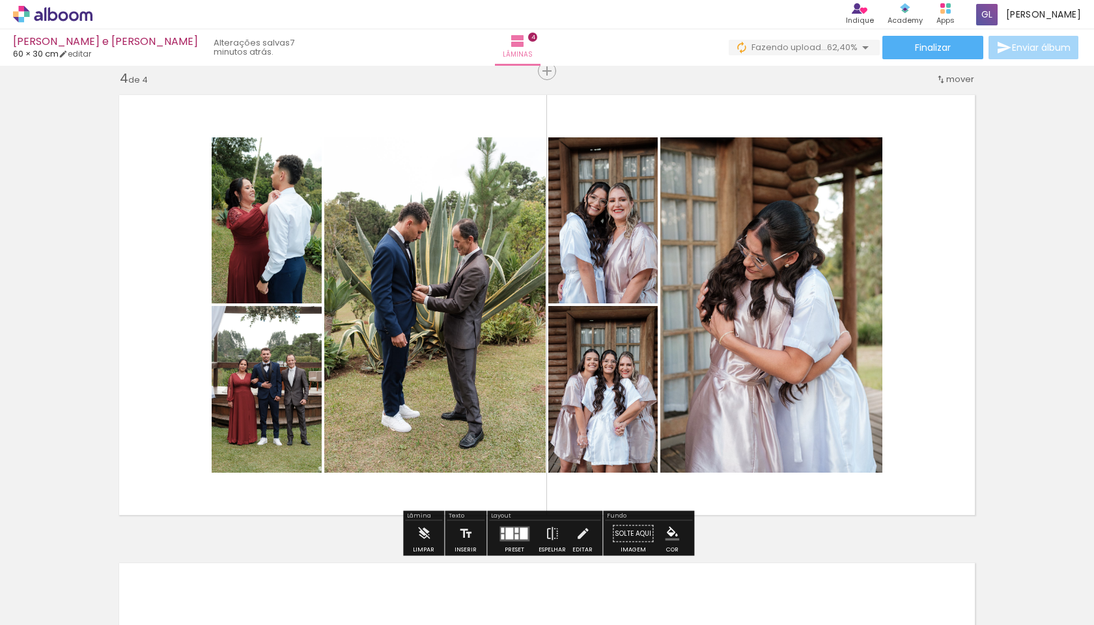
click at [963, 365] on quentale-layouter at bounding box center [546, 305] width 871 height 436
click at [510, 539] on div at bounding box center [509, 534] width 8 height 12
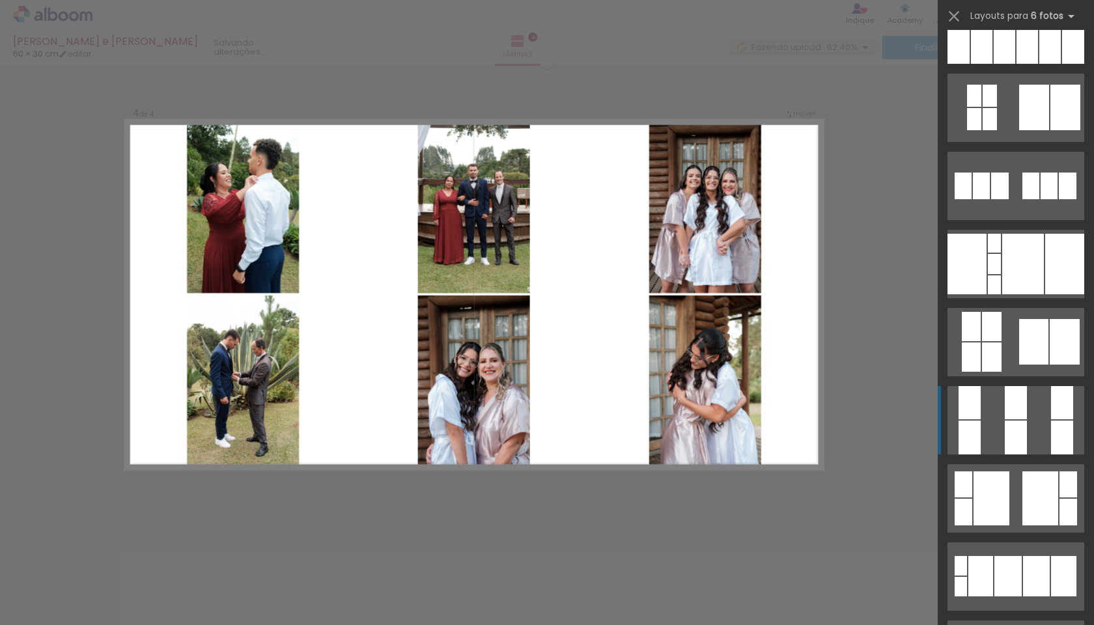
scroll to position [748, 0]
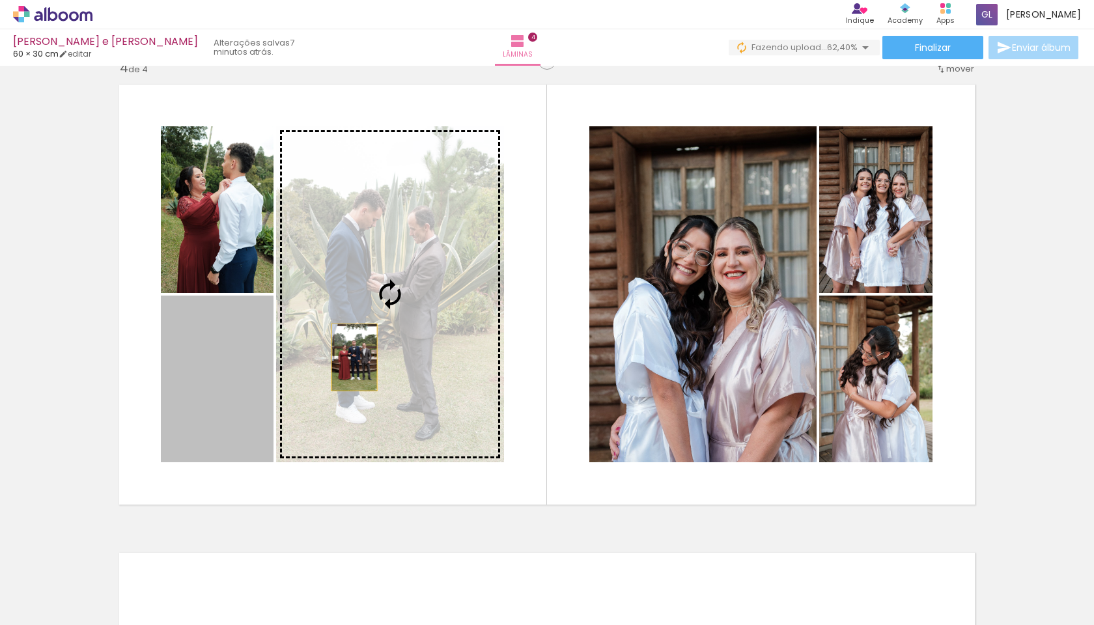
drag, startPoint x: 244, startPoint y: 411, endPoint x: 354, endPoint y: 367, distance: 119.0
click at [0, 0] on slot at bounding box center [0, 0] width 0 height 0
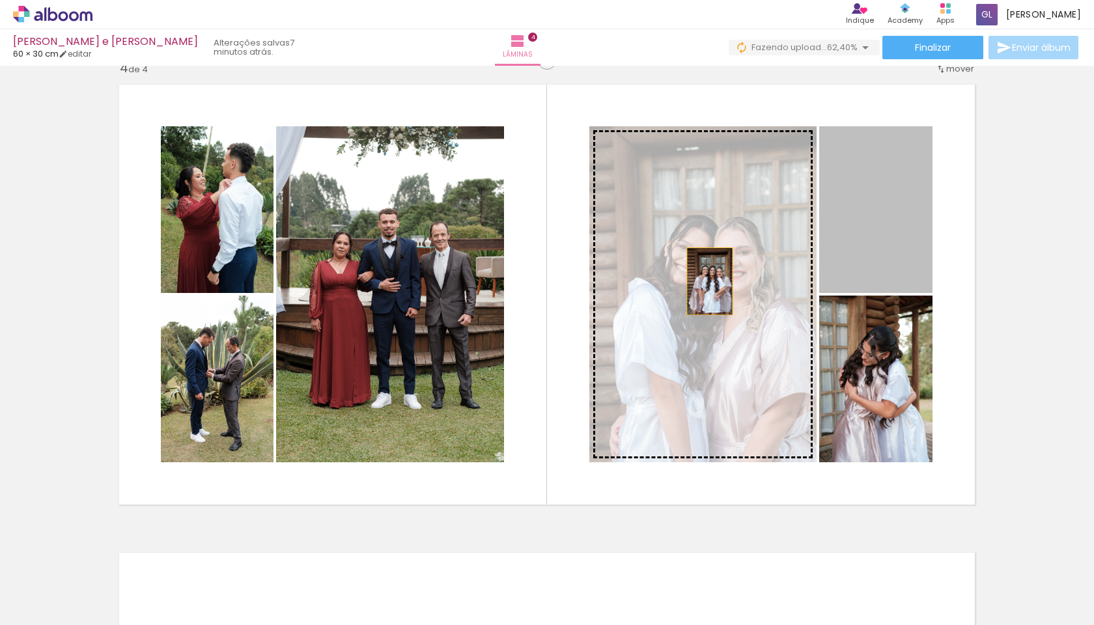
drag, startPoint x: 876, startPoint y: 232, endPoint x: 709, endPoint y: 292, distance: 177.2
click at [0, 0] on slot at bounding box center [0, 0] width 0 height 0
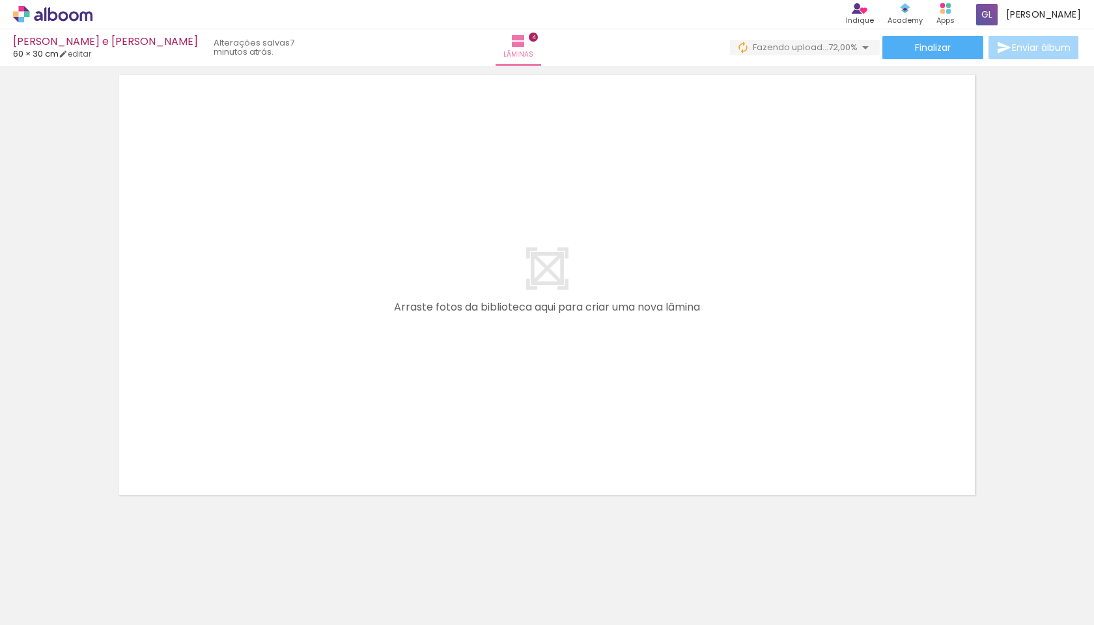
scroll to position [0, 313]
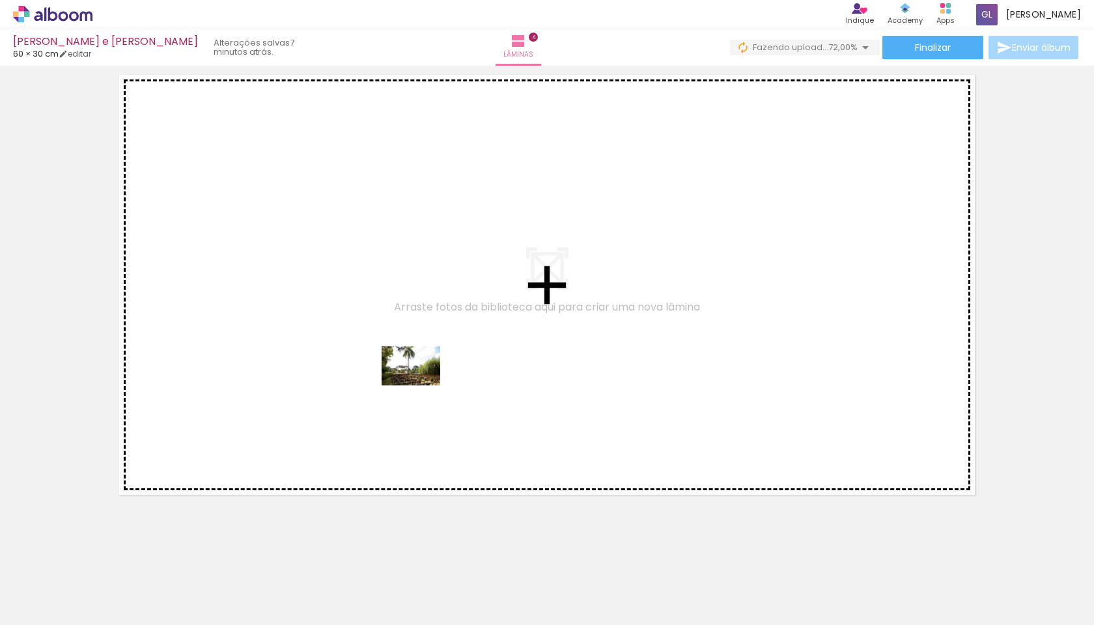
drag, startPoint x: 487, startPoint y: 607, endPoint x: 421, endPoint y: 386, distance: 231.0
click at [421, 386] on quentale-workspace at bounding box center [547, 312] width 1094 height 625
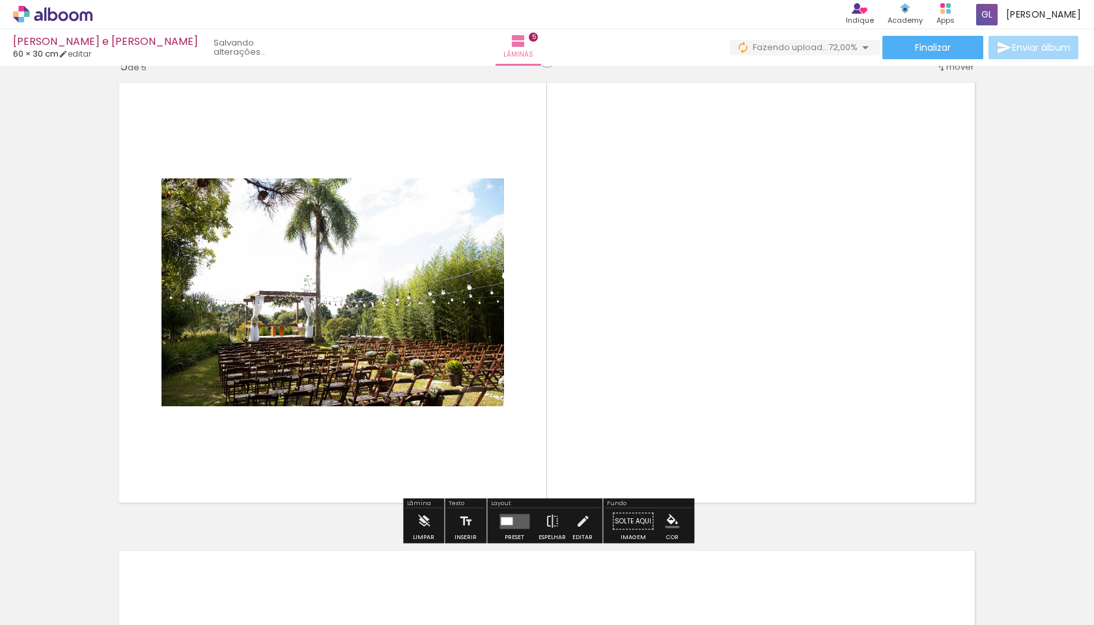
scroll to position [1900, 0]
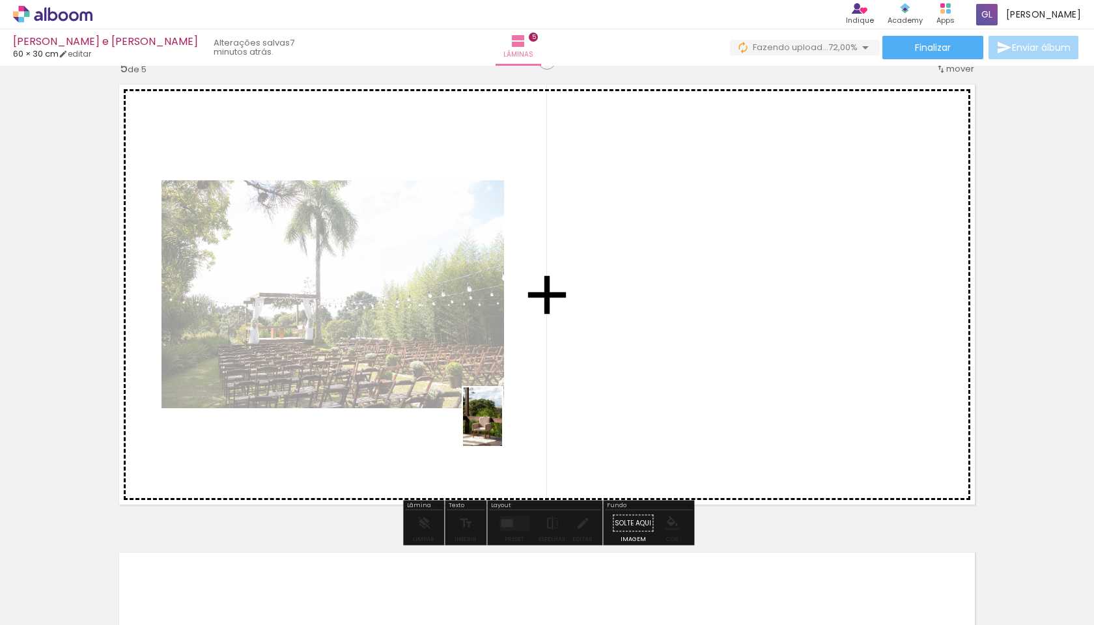
drag, startPoint x: 553, startPoint y: 598, endPoint x: 502, endPoint y: 423, distance: 182.6
click at [502, 423] on quentale-workspace at bounding box center [547, 312] width 1094 height 625
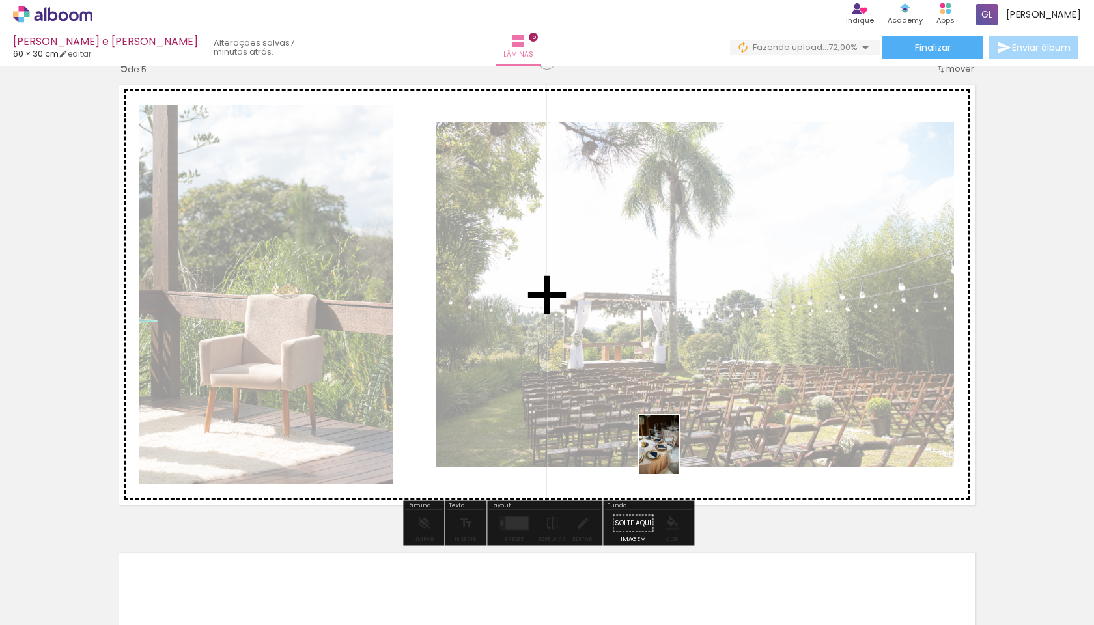
drag, startPoint x: 845, startPoint y: 600, endPoint x: 676, endPoint y: 421, distance: 245.6
click at [676, 421] on quentale-workspace at bounding box center [547, 312] width 1094 height 625
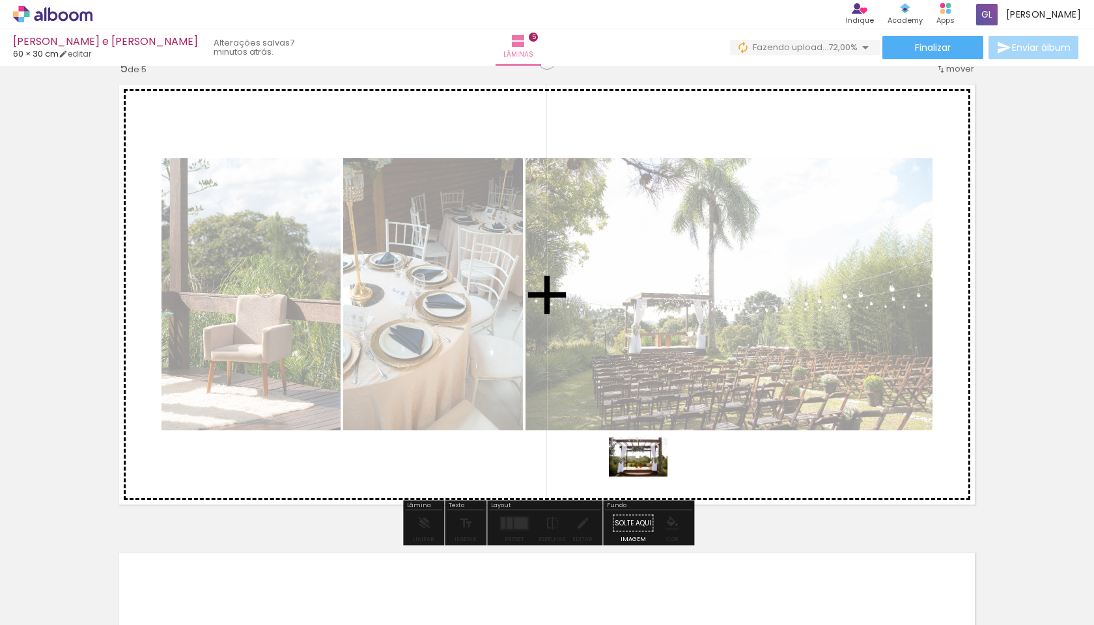
drag, startPoint x: 629, startPoint y: 605, endPoint x: 650, endPoint y: 468, distance: 139.0
click at [650, 468] on quentale-workspace at bounding box center [547, 312] width 1094 height 625
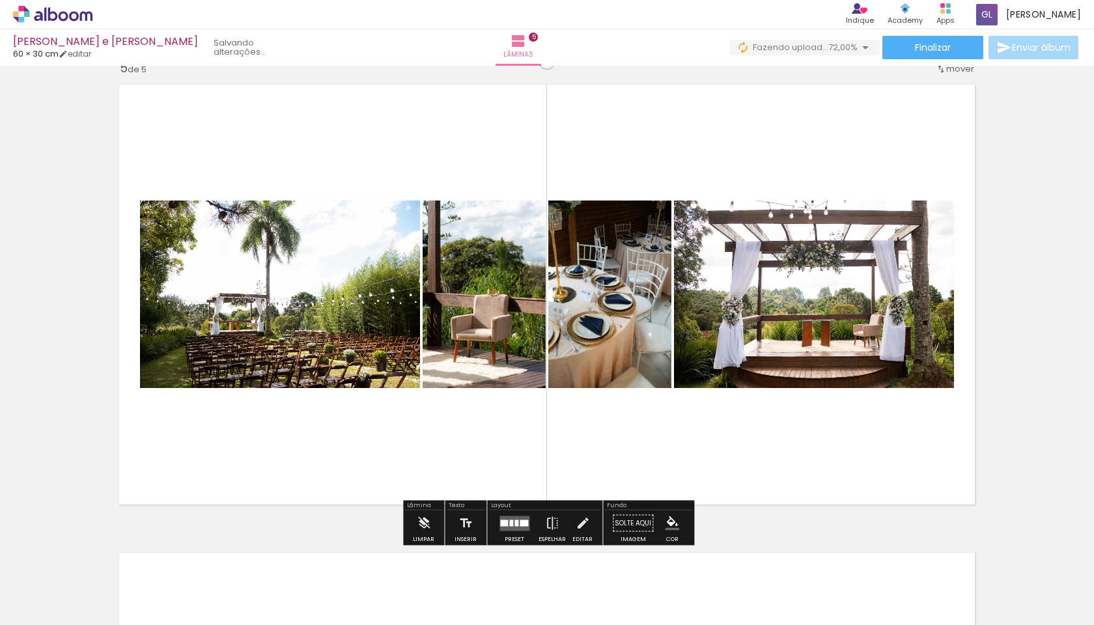
click at [515, 526] on div at bounding box center [517, 523] width 4 height 7
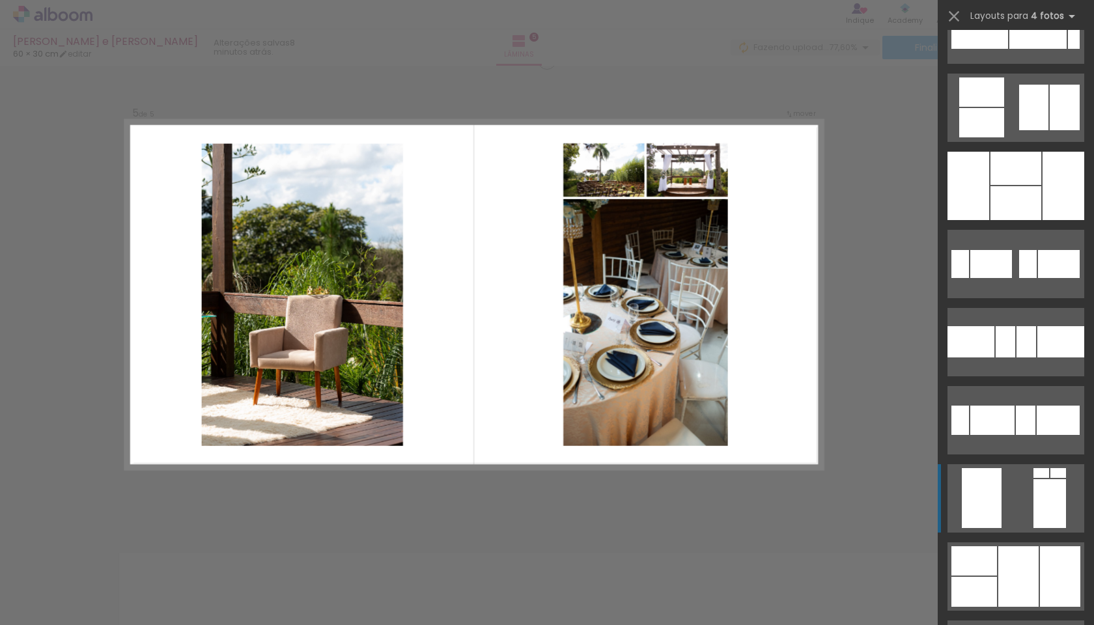
scroll to position [2084, 0]
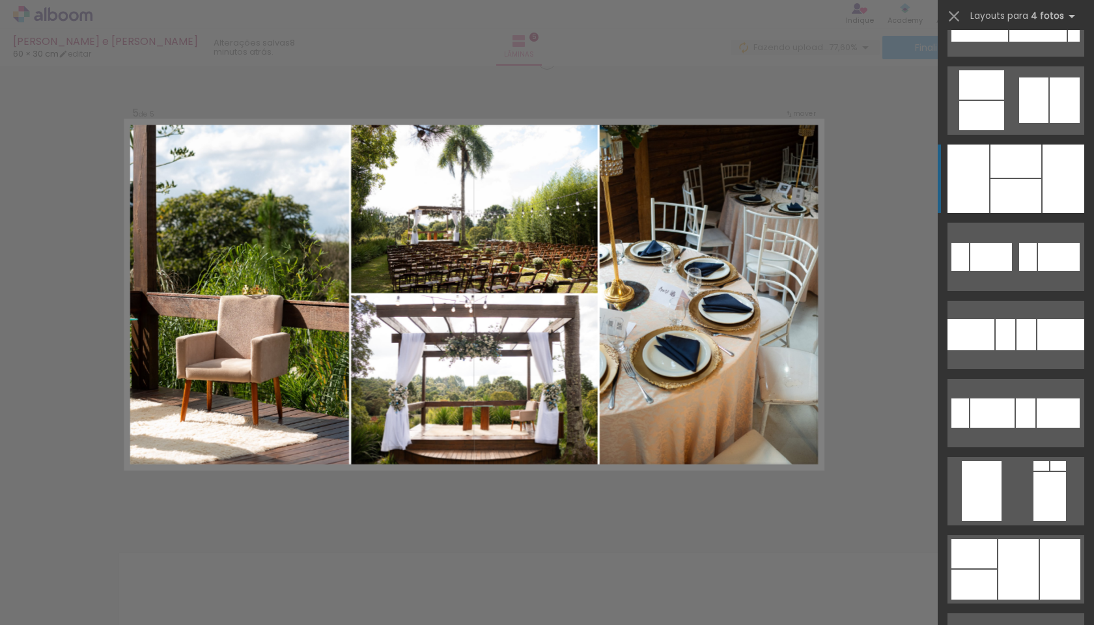
click at [1047, 202] on div at bounding box center [1064, 179] width 42 height 68
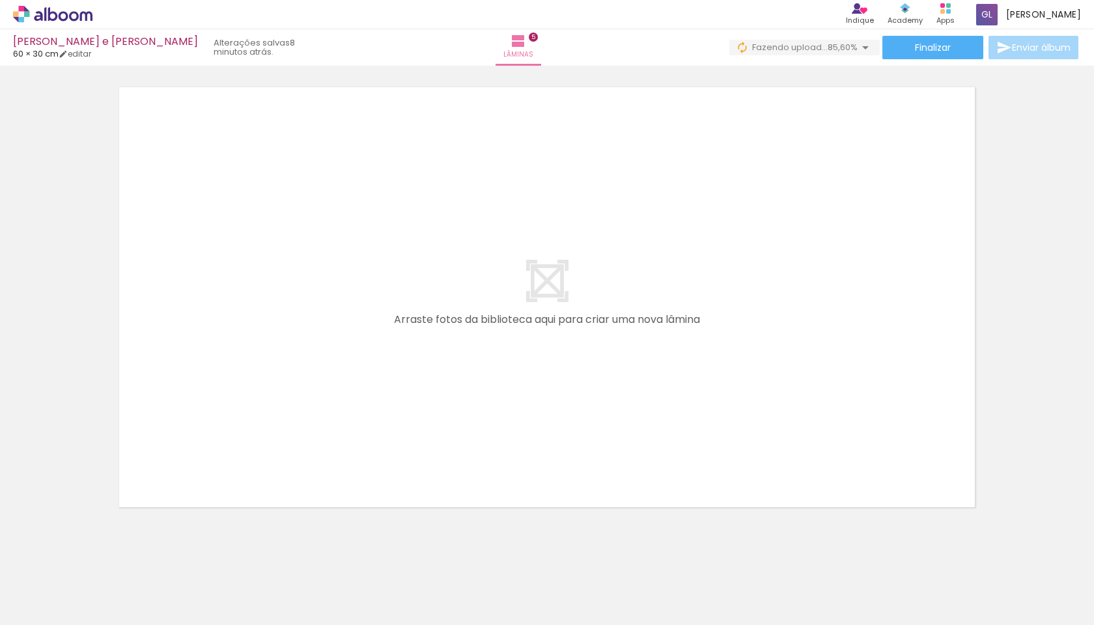
scroll to position [0, 3084]
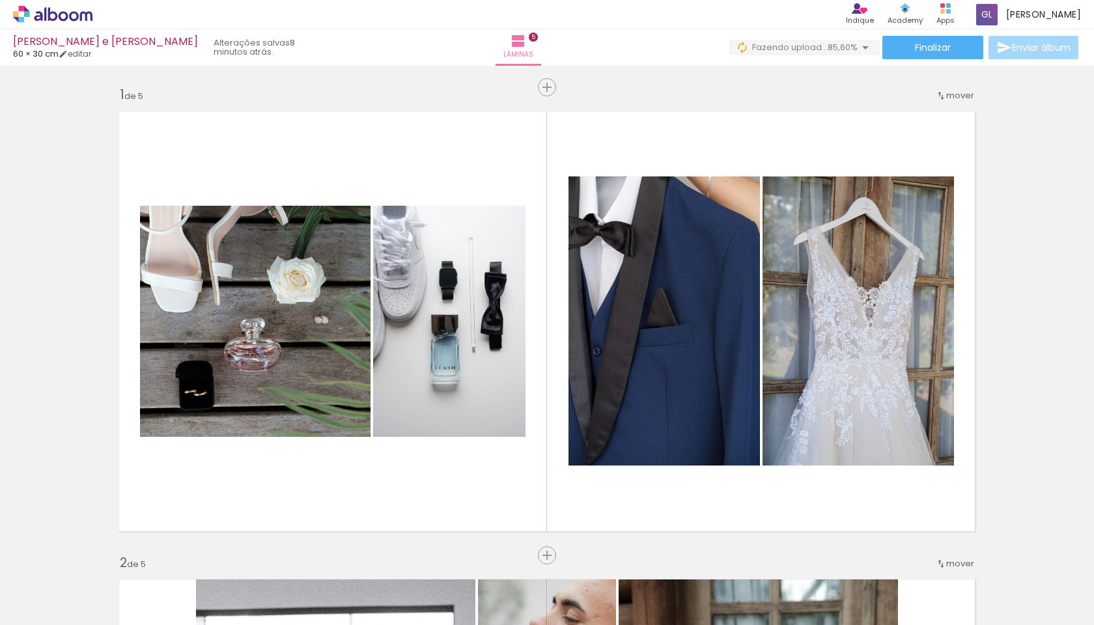
scroll to position [0, 3084]
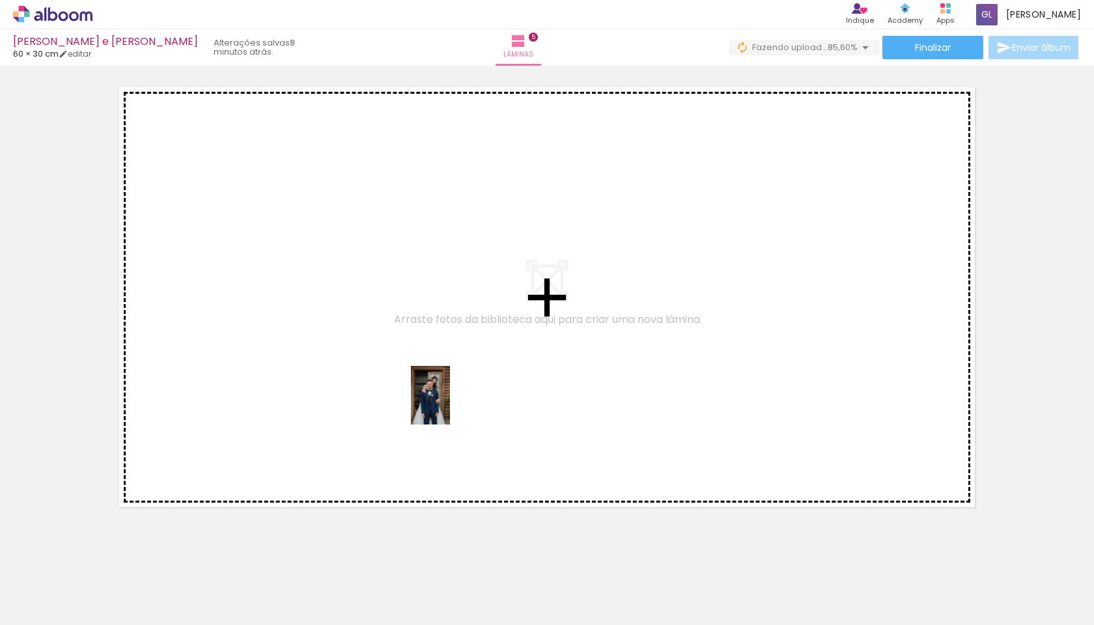
drag, startPoint x: 0, startPoint y: 0, endPoint x: 448, endPoint y: 403, distance: 602.8
click at [448, 403] on quentale-workspace at bounding box center [547, 312] width 1094 height 625
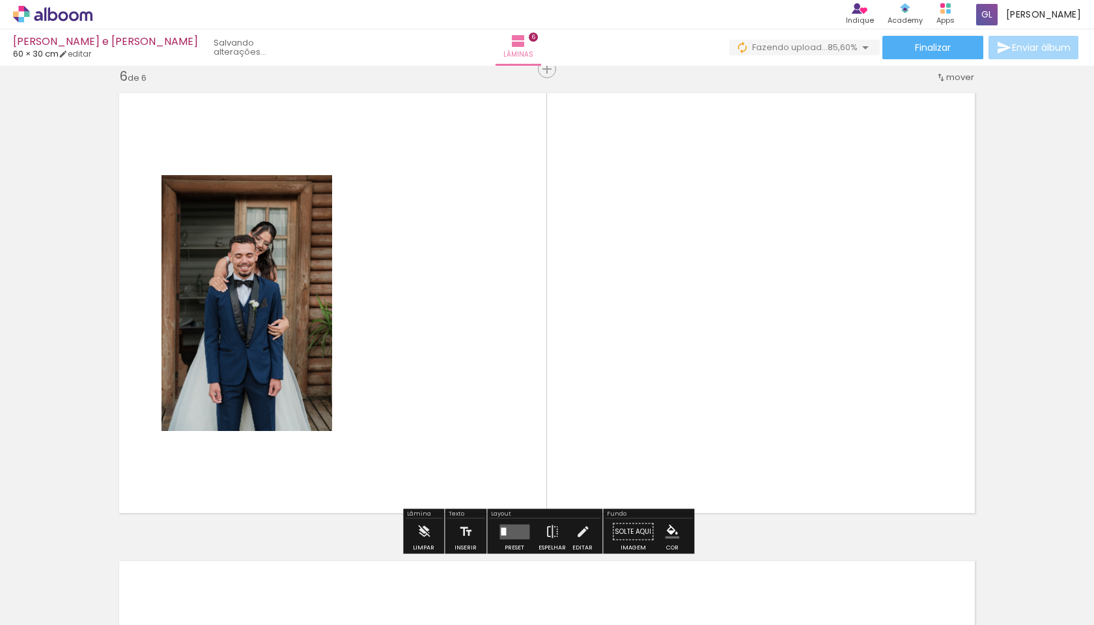
scroll to position [2358, 0]
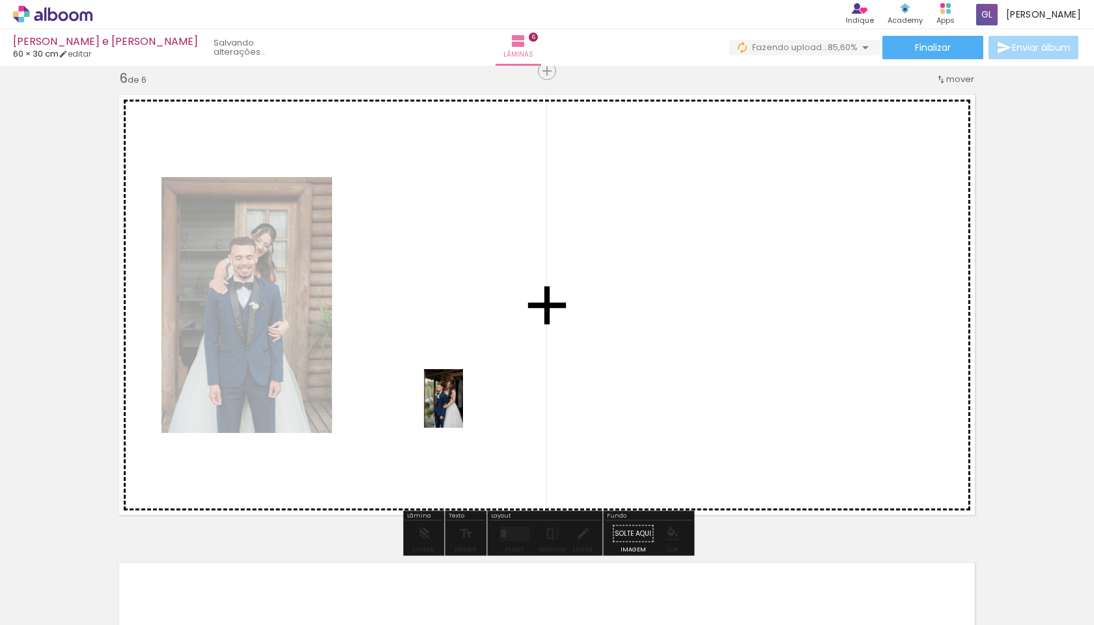
click at [453, 386] on quentale-workspace at bounding box center [547, 312] width 1094 height 625
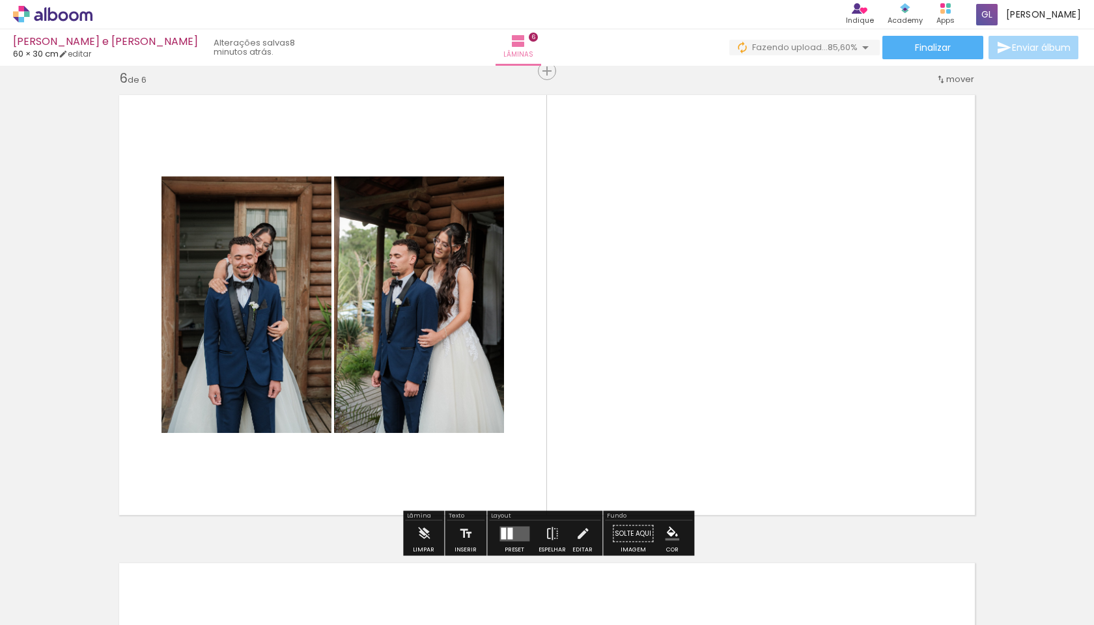
click at [642, 431] on quentale-layouter at bounding box center [546, 305] width 871 height 436
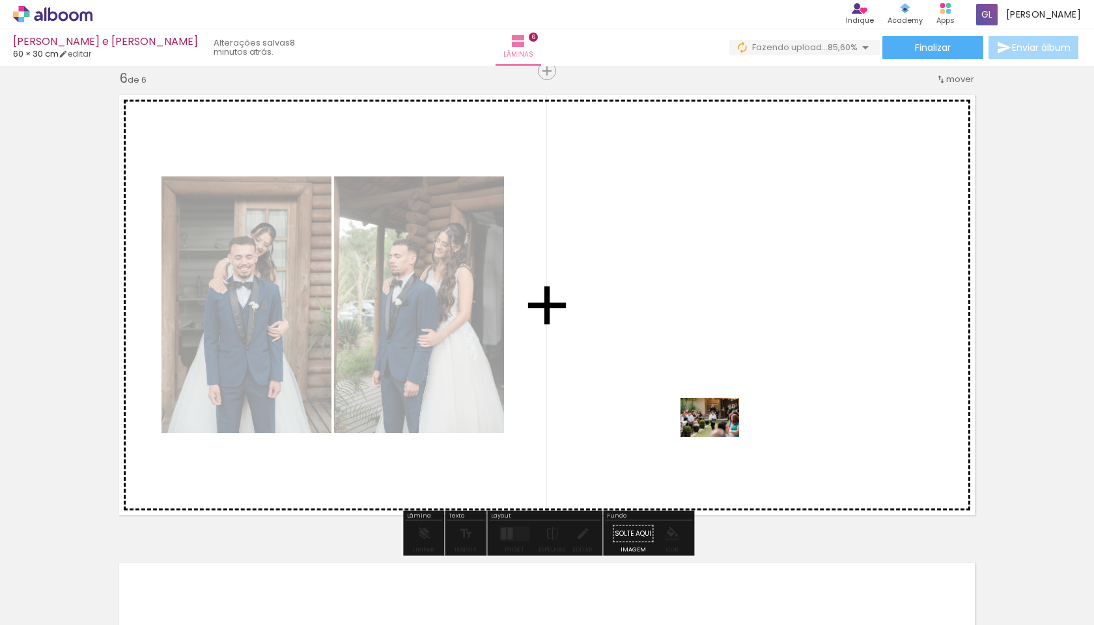
drag, startPoint x: 634, startPoint y: 593, endPoint x: 728, endPoint y: 410, distance: 204.8
click at [728, 410] on quentale-workspace at bounding box center [547, 312] width 1094 height 625
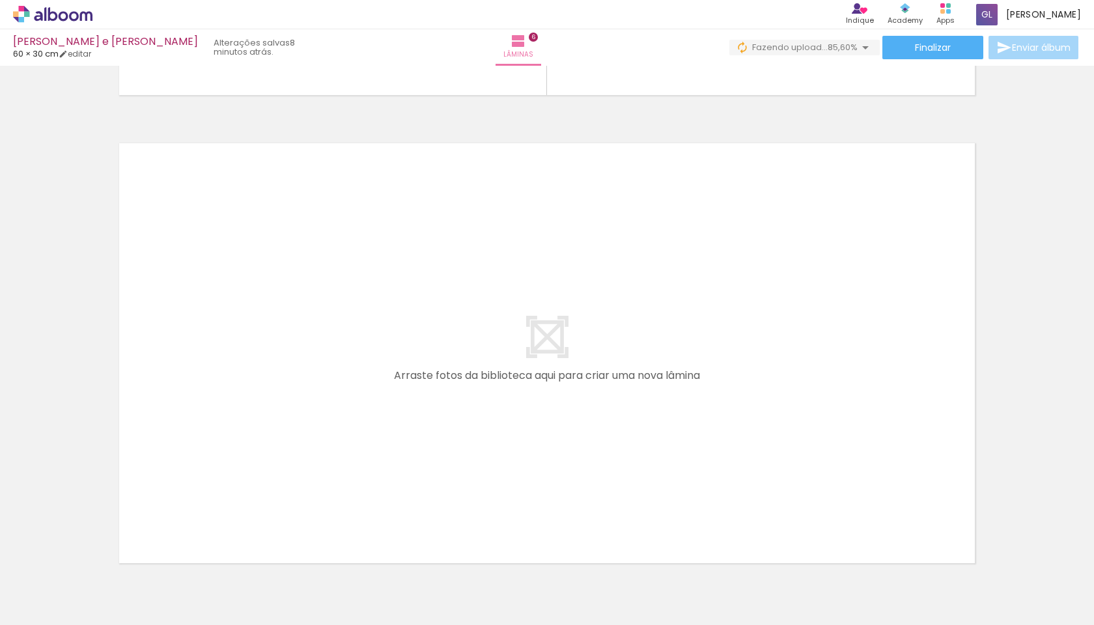
scroll to position [0, 3167]
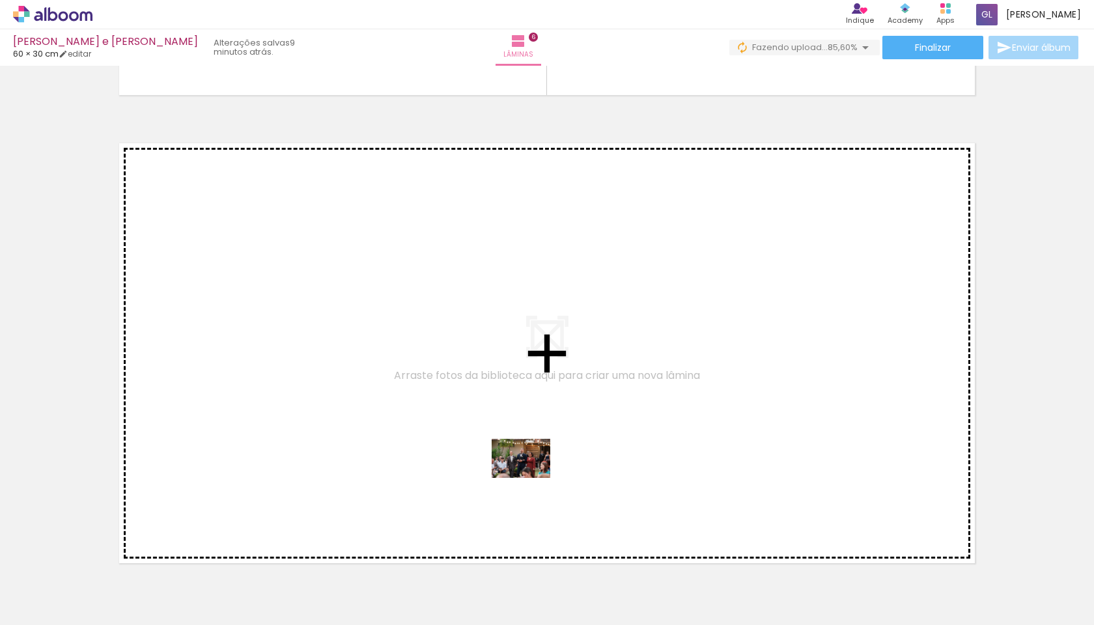
drag, startPoint x: 617, startPoint y: 601, endPoint x: 531, endPoint y: 478, distance: 150.0
click at [531, 478] on quentale-workspace at bounding box center [547, 312] width 1094 height 625
